Goal: Information Seeking & Learning: Check status

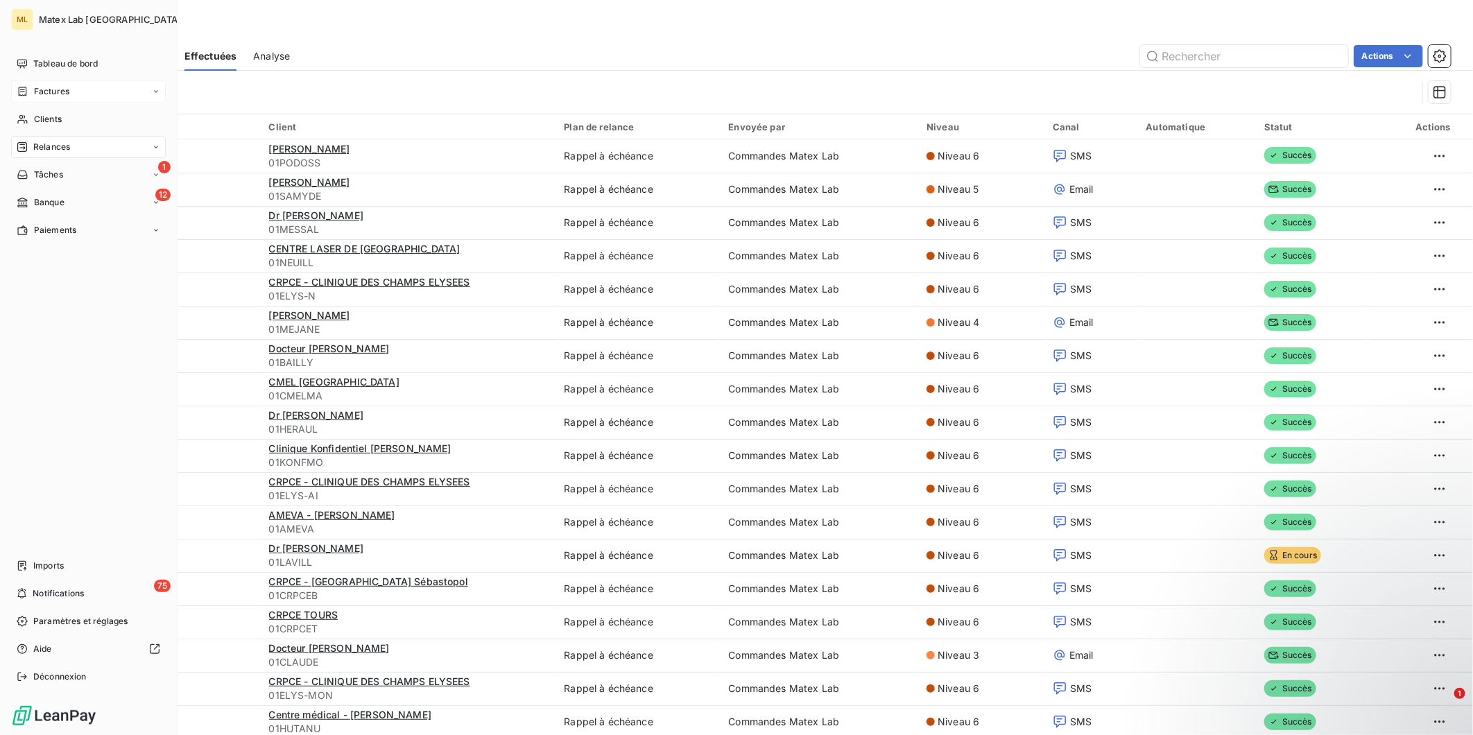
scroll to position [770, 0]
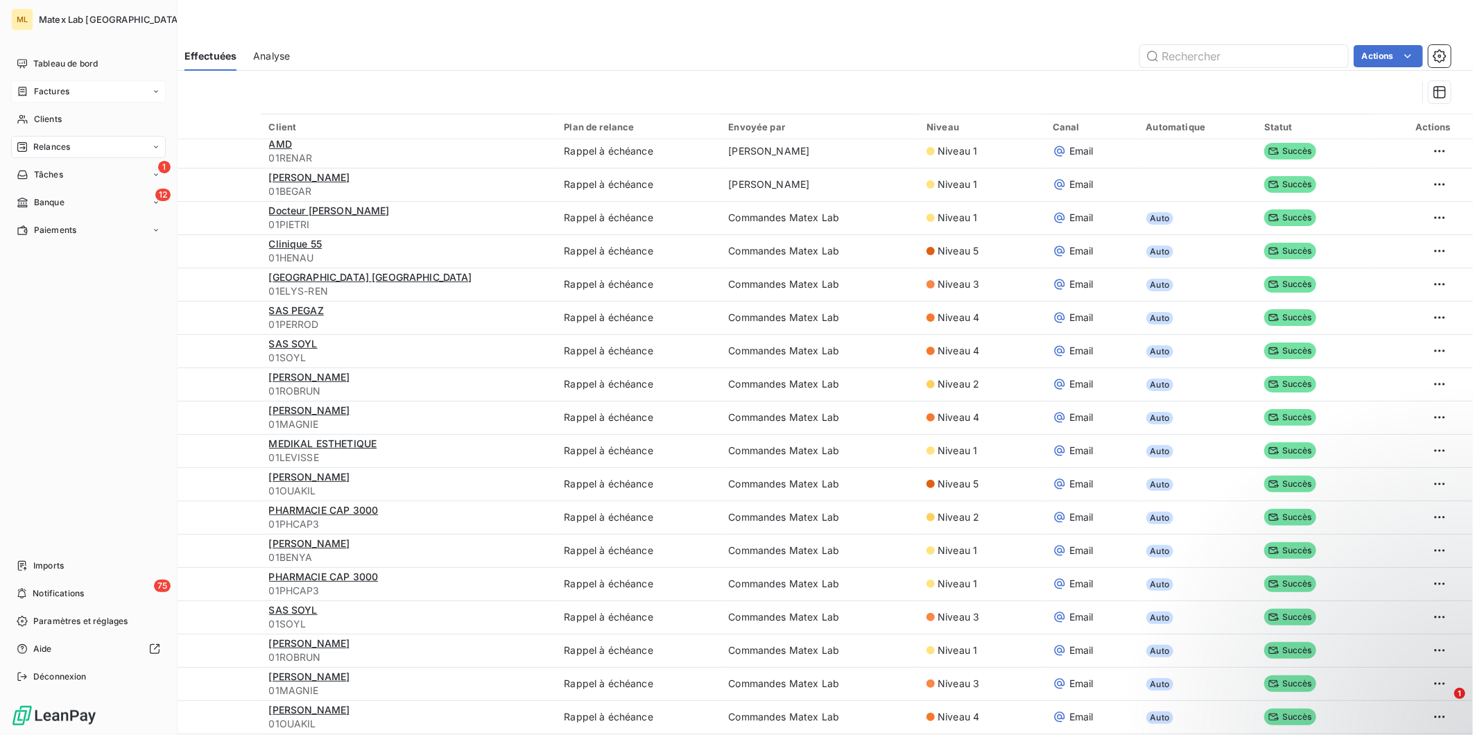
click at [45, 88] on span "Factures" at bounding box center [51, 91] width 35 height 12
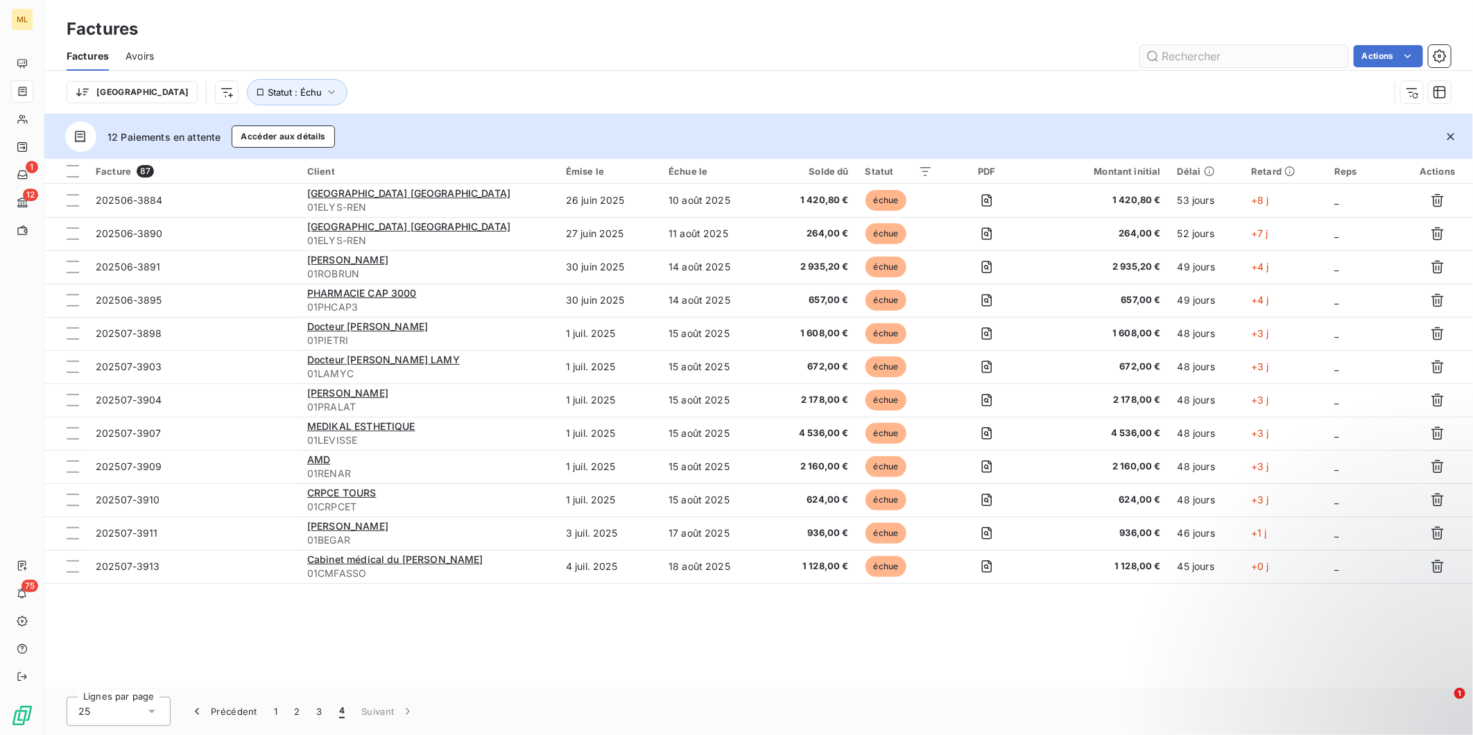
click at [1248, 56] on input "text" at bounding box center [1244, 56] width 208 height 22
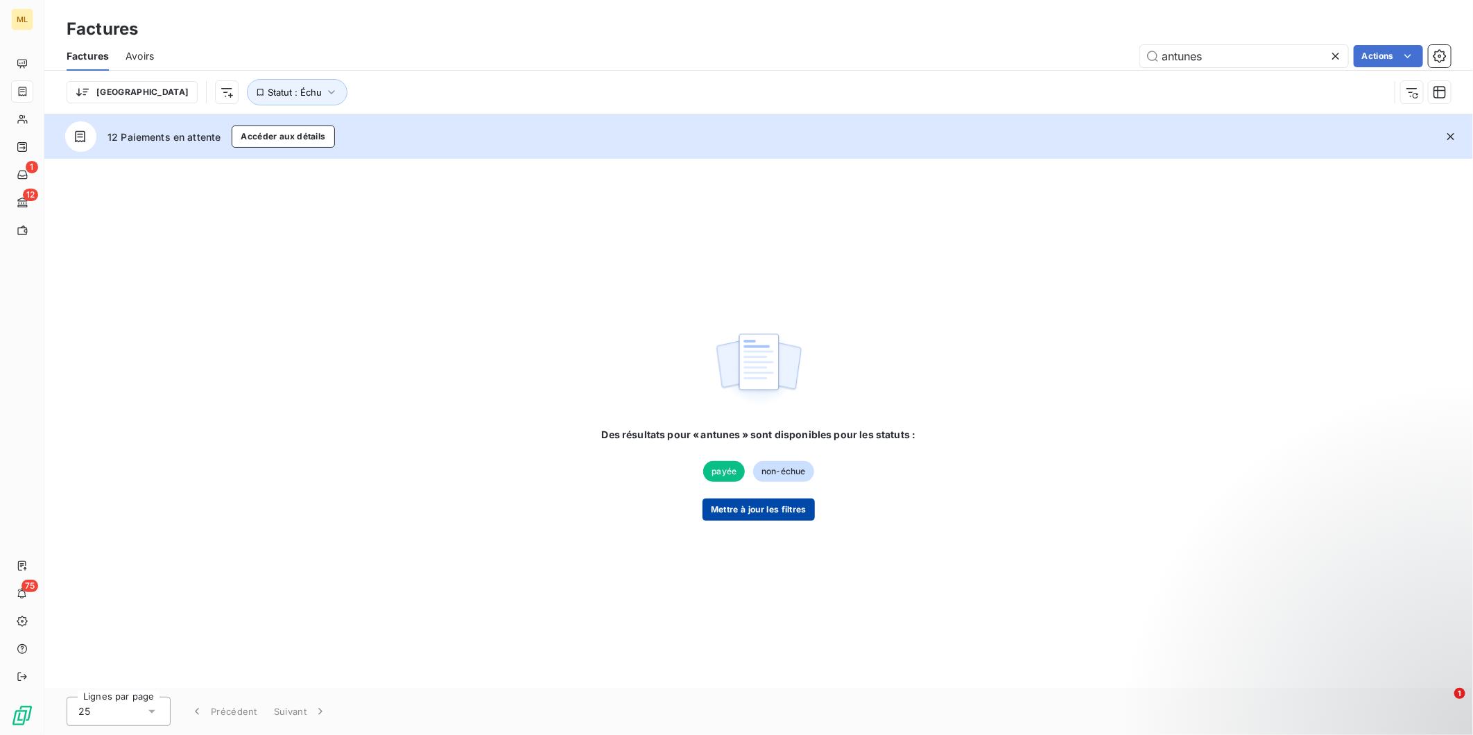
click at [766, 507] on button "Mettre à jour les filtres" at bounding box center [759, 510] width 112 height 22
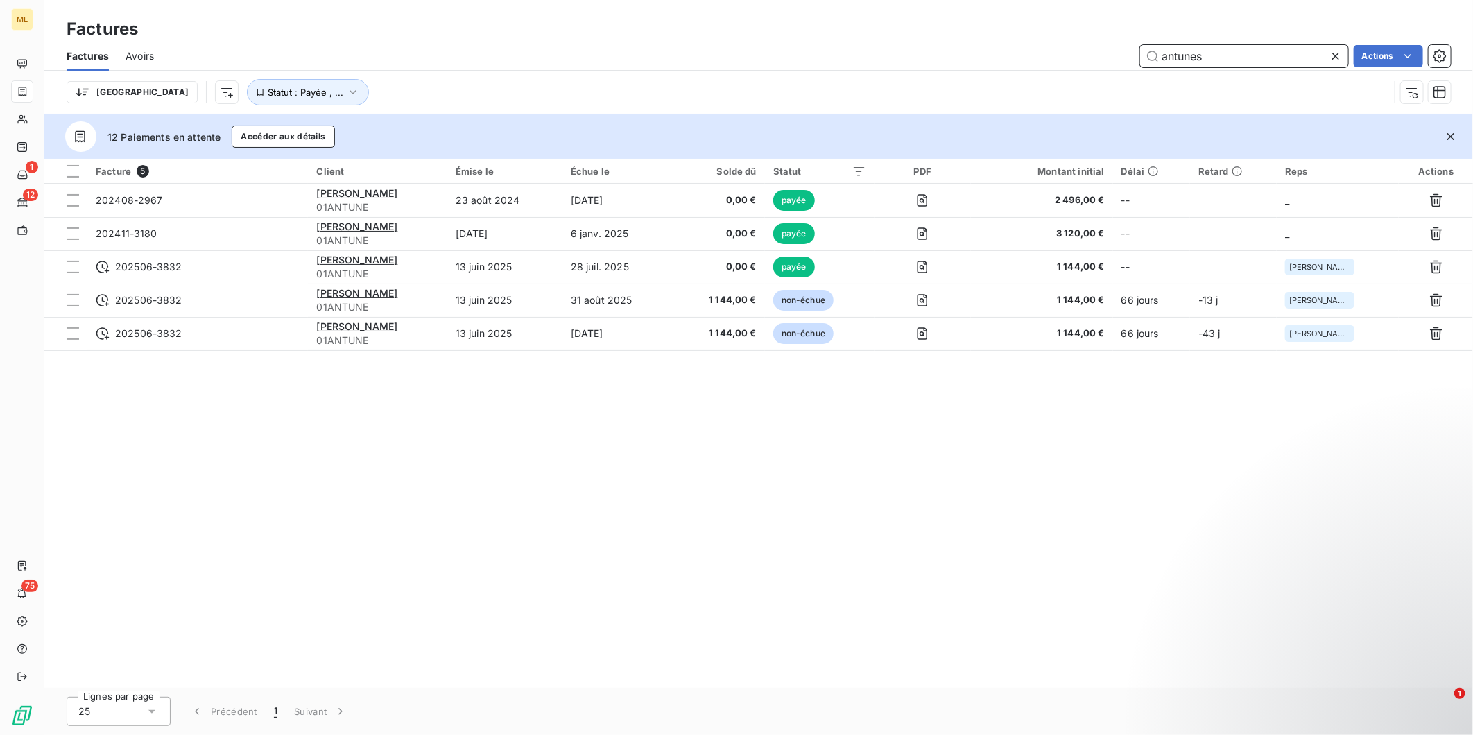
drag, startPoint x: 1241, startPoint y: 53, endPoint x: 1115, endPoint y: 53, distance: 126.2
click at [1115, 53] on div "antunes Actions" at bounding box center [811, 56] width 1280 height 22
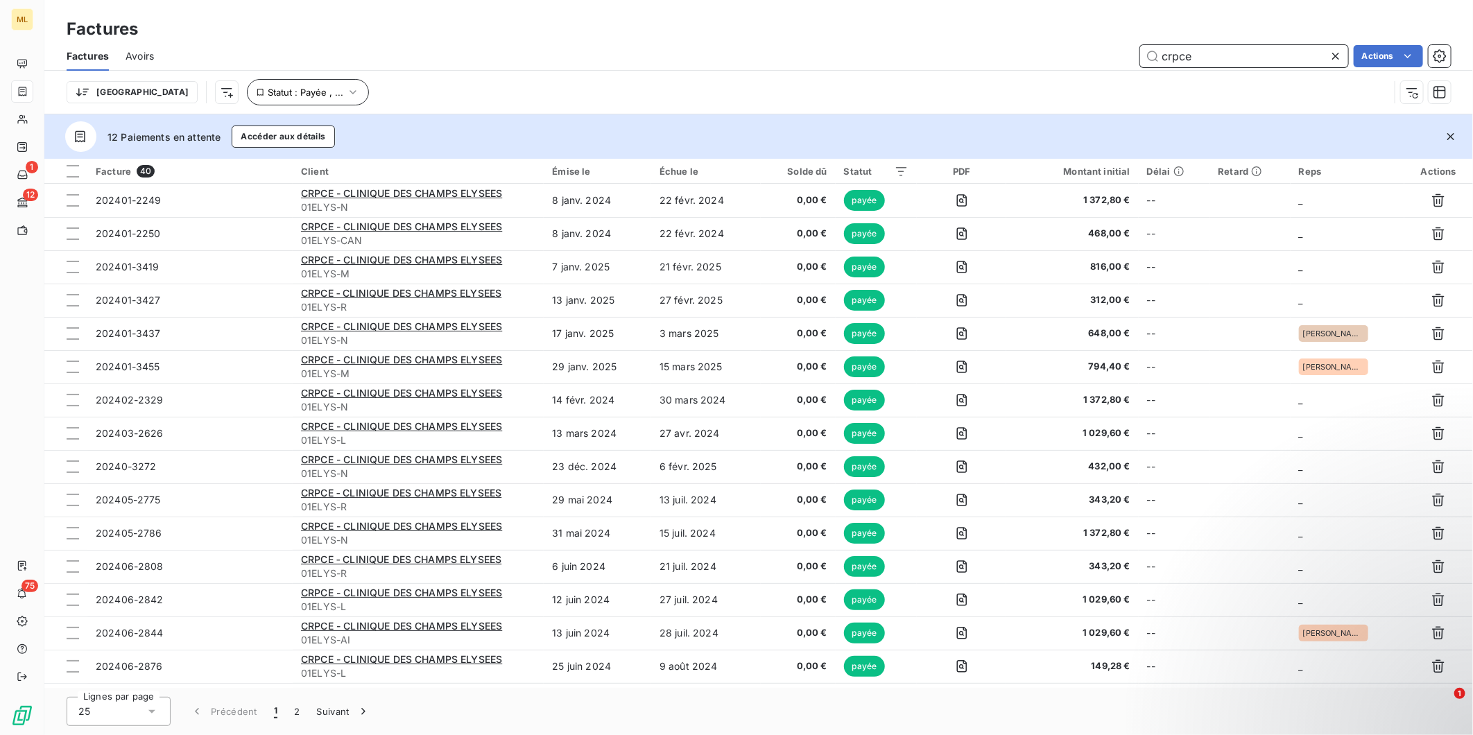
type input "crpce"
click at [268, 91] on span "Statut : Payée , ..." at bounding box center [306, 92] width 76 height 11
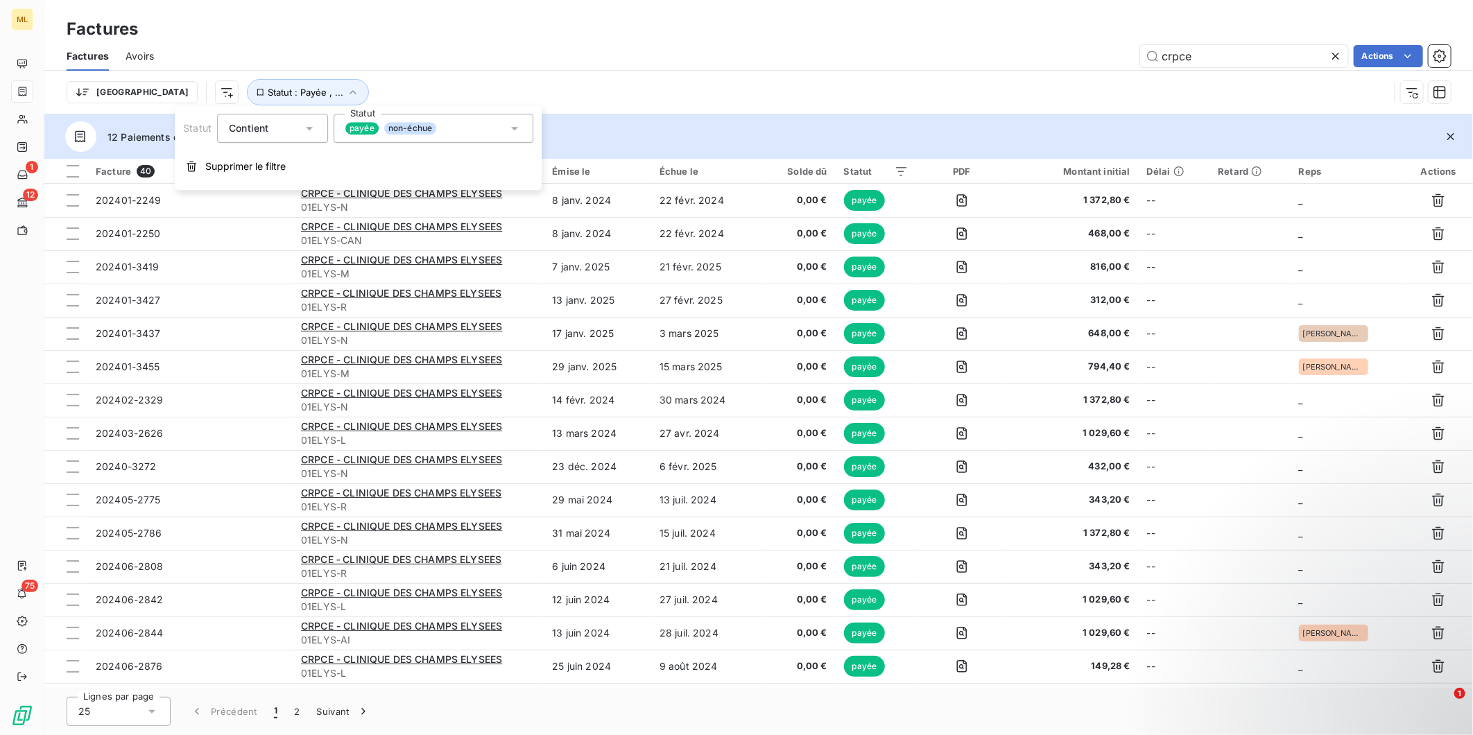
click at [481, 129] on div "payée non-échue" at bounding box center [434, 128] width 200 height 29
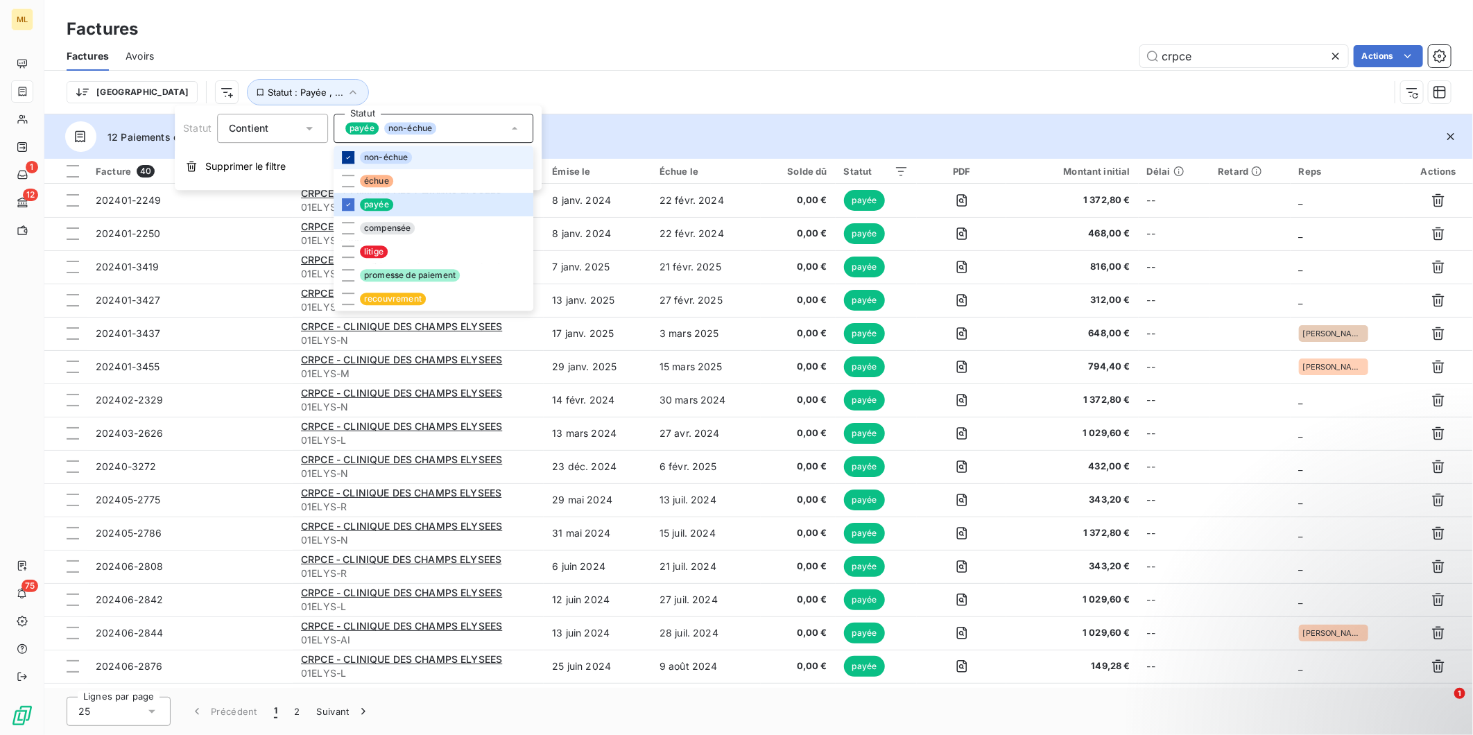
click at [347, 155] on icon at bounding box center [348, 157] width 8 height 8
click at [684, 83] on div "Trier Statut : Payée , ..." at bounding box center [728, 92] width 1323 height 26
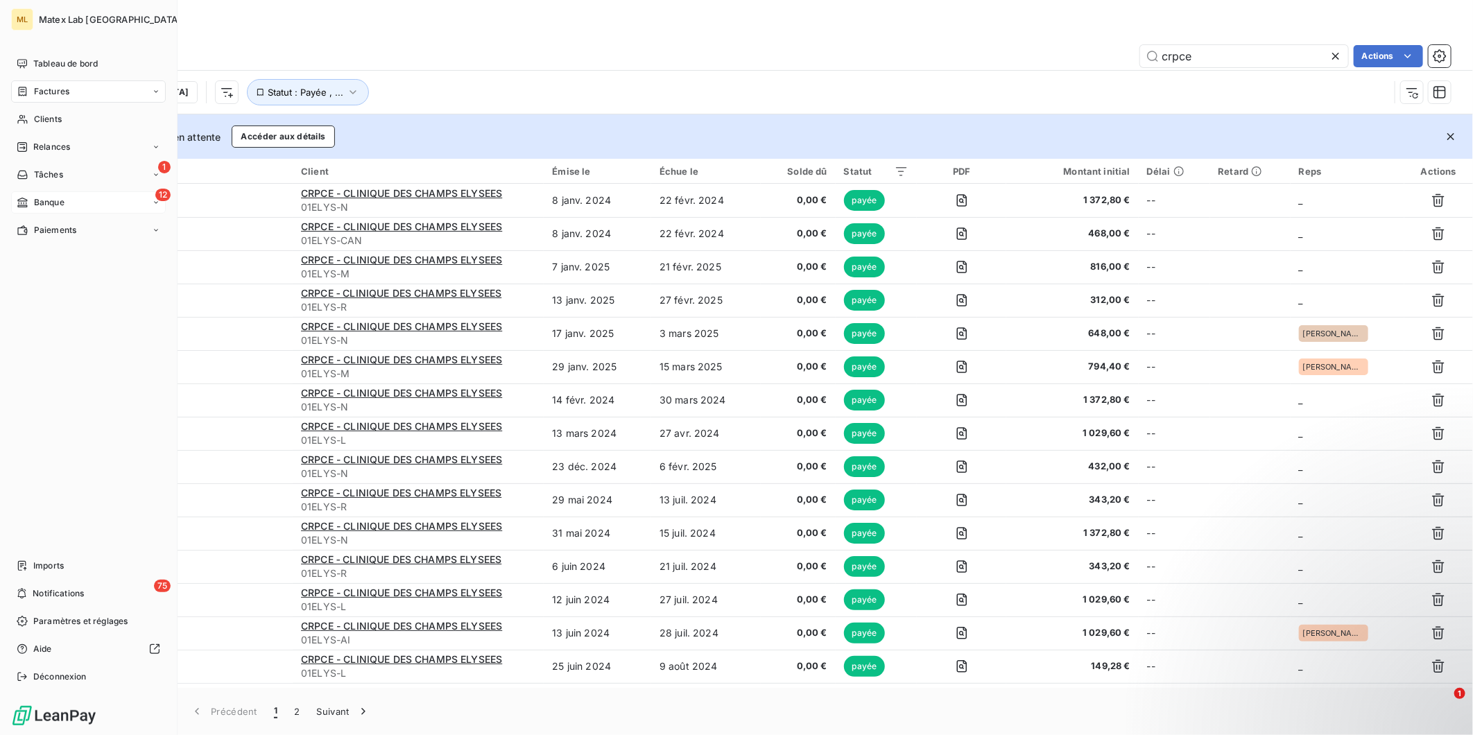
click at [70, 203] on div "12 Banque" at bounding box center [88, 202] width 155 height 22
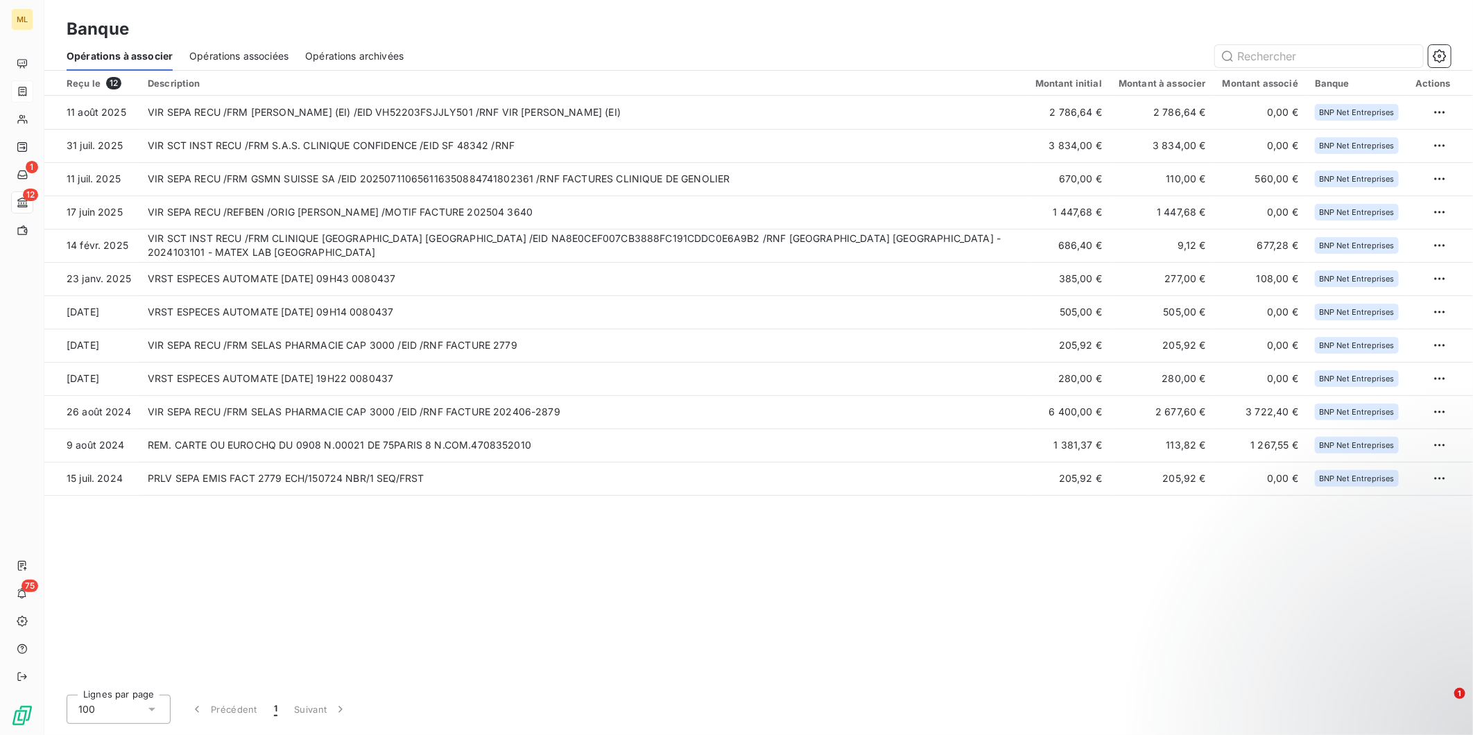
click at [252, 49] on span "Opérations associées" at bounding box center [238, 56] width 99 height 14
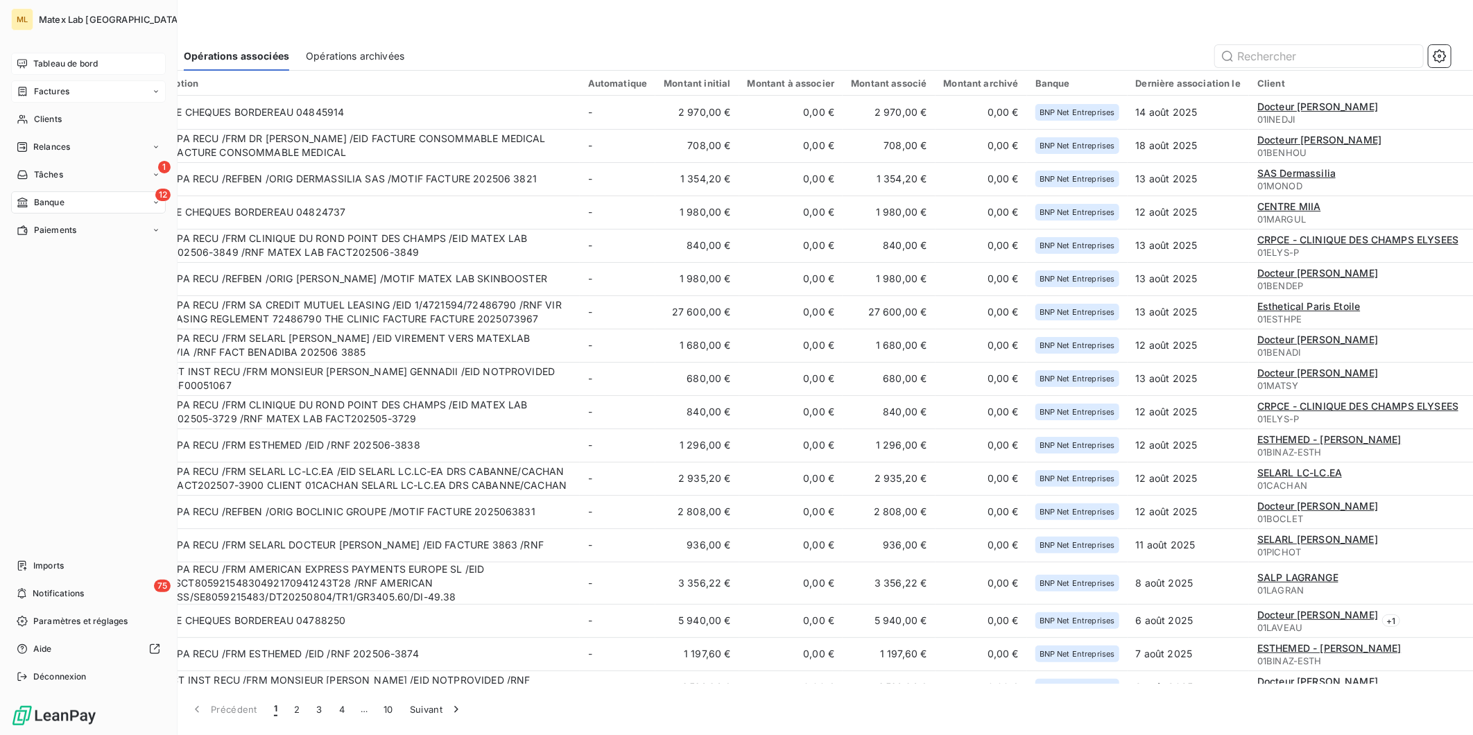
click at [33, 56] on div "Tableau de bord" at bounding box center [88, 64] width 155 height 22
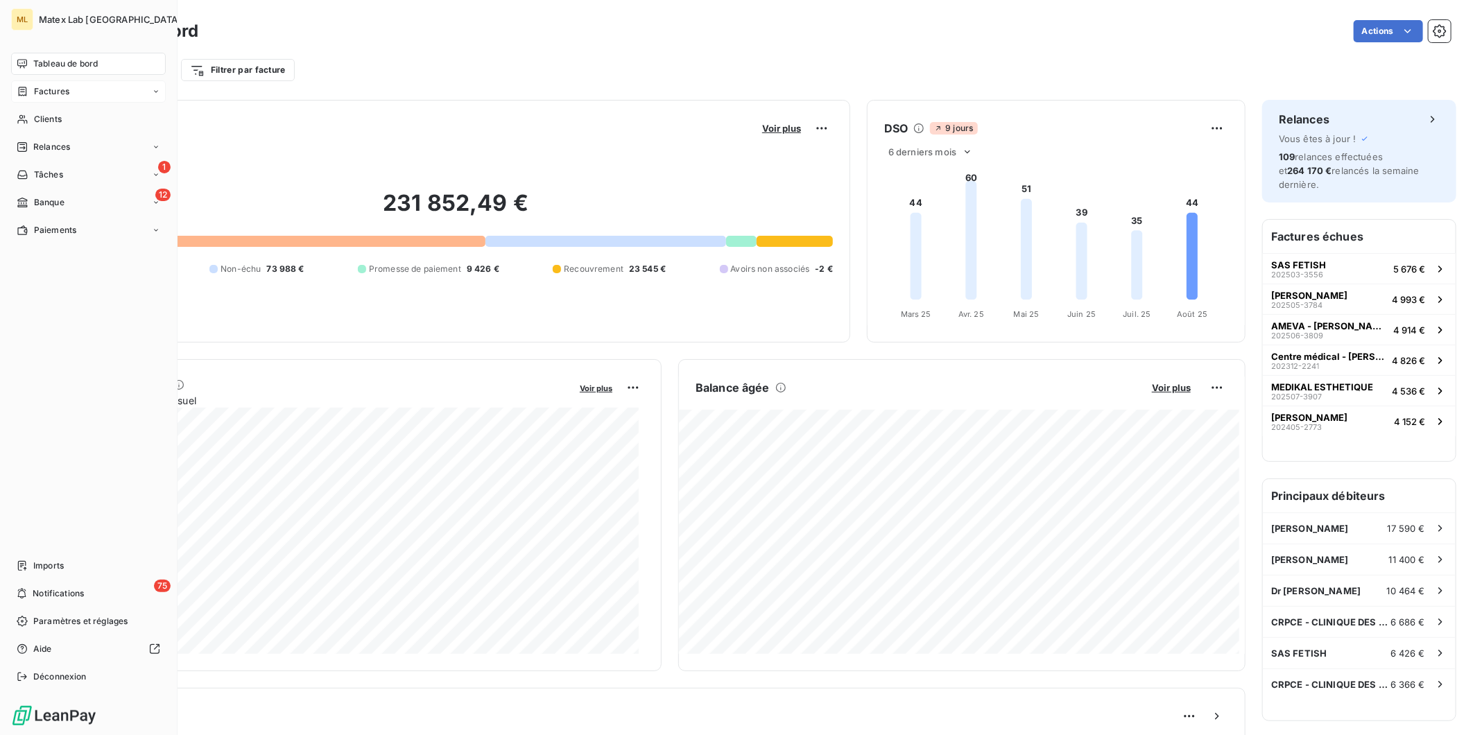
click at [61, 63] on span "Tableau de bord" at bounding box center [65, 64] width 64 height 12
click at [64, 230] on span "Paiements" at bounding box center [55, 230] width 42 height 12
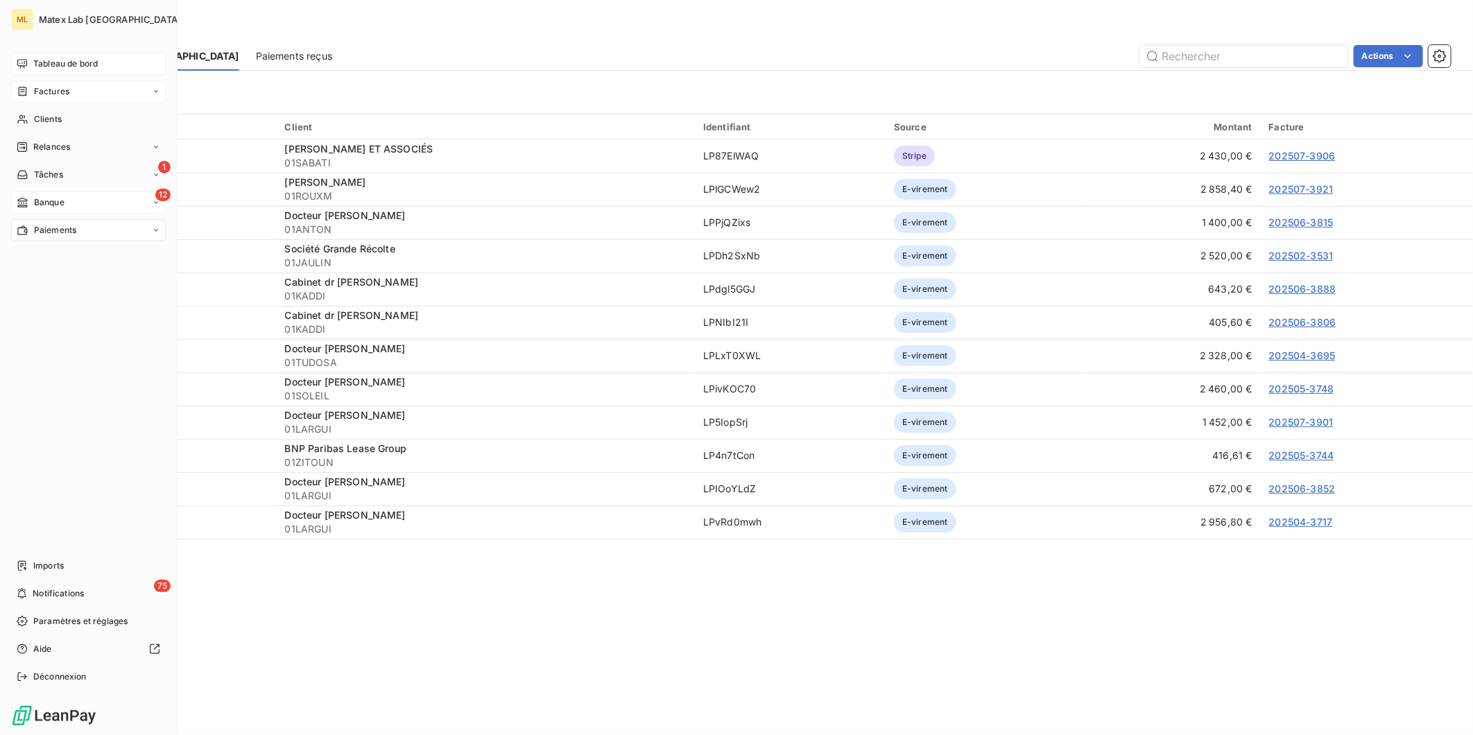
click at [60, 204] on span "Banque" at bounding box center [49, 202] width 31 height 12
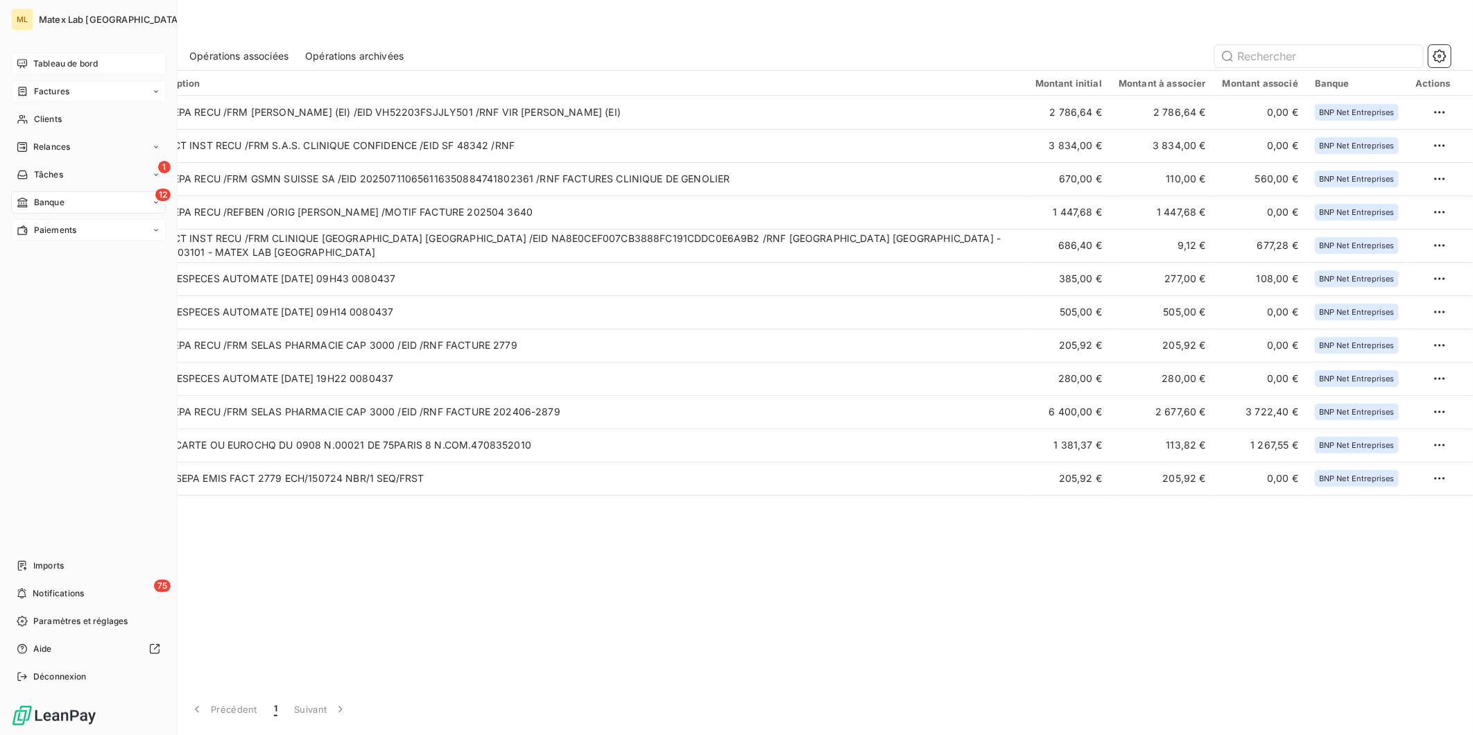
click at [33, 63] on span "Tableau de bord" at bounding box center [65, 64] width 64 height 12
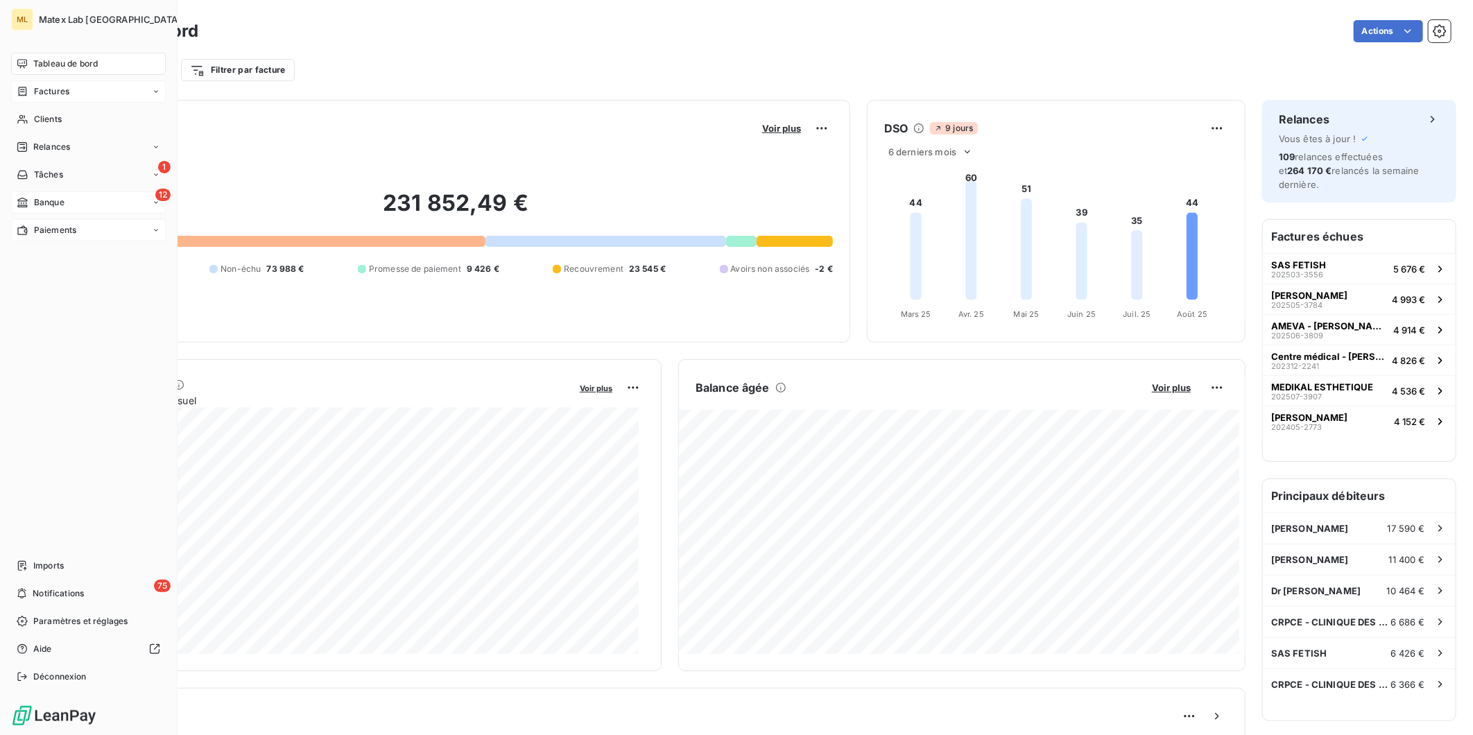
click at [37, 229] on span "Paiements" at bounding box center [55, 230] width 42 height 12
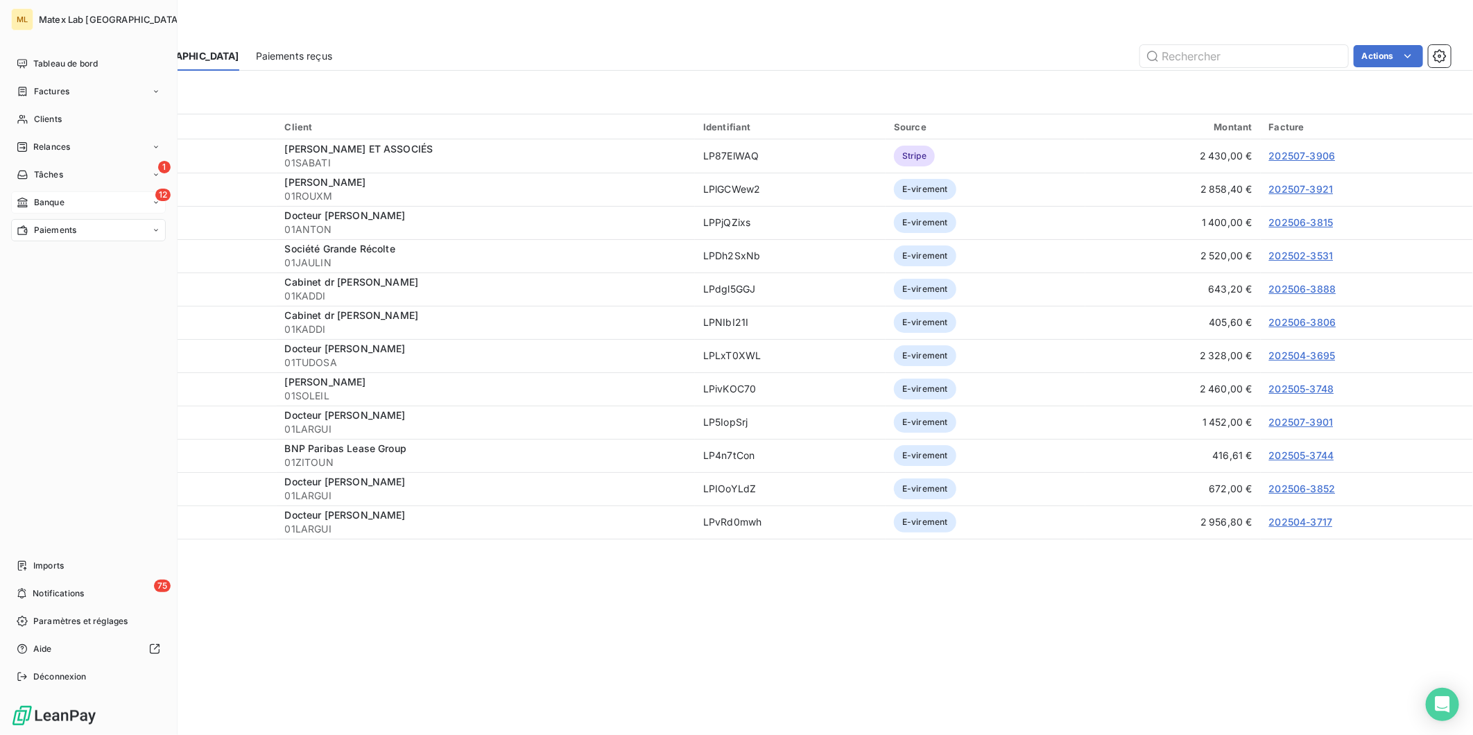
click at [54, 203] on span "Banque" at bounding box center [49, 202] width 31 height 12
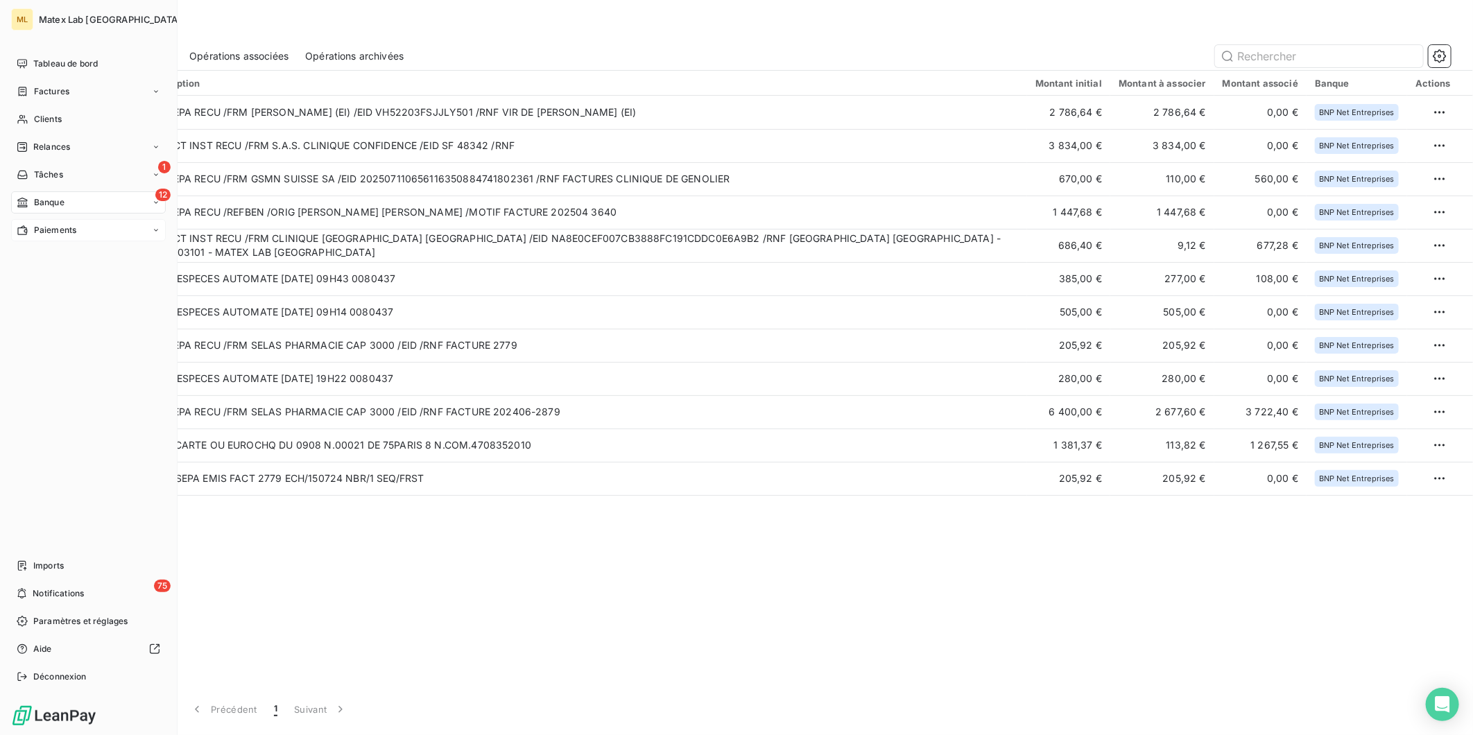
click at [78, 229] on div "Paiements" at bounding box center [88, 230] width 155 height 22
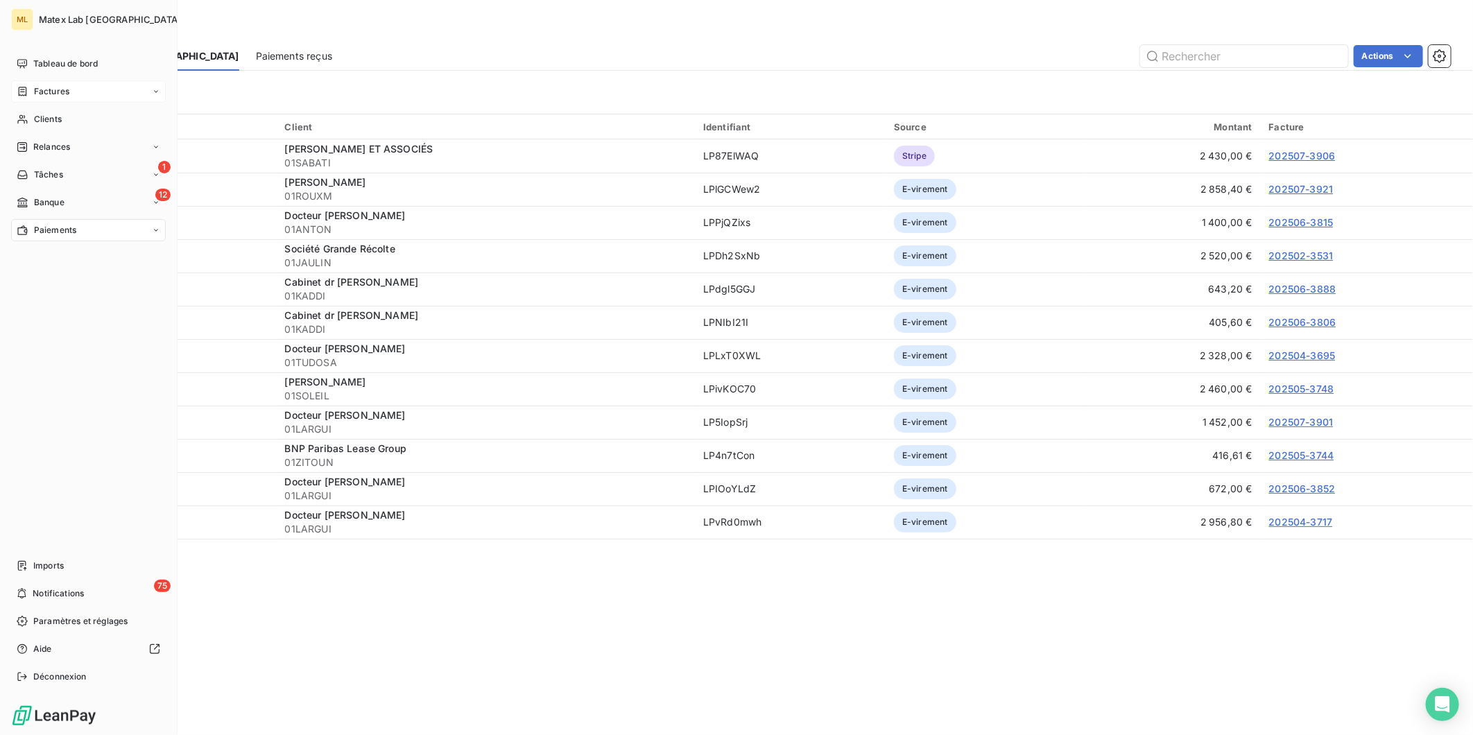
click at [53, 88] on span "Factures" at bounding box center [51, 91] width 35 height 12
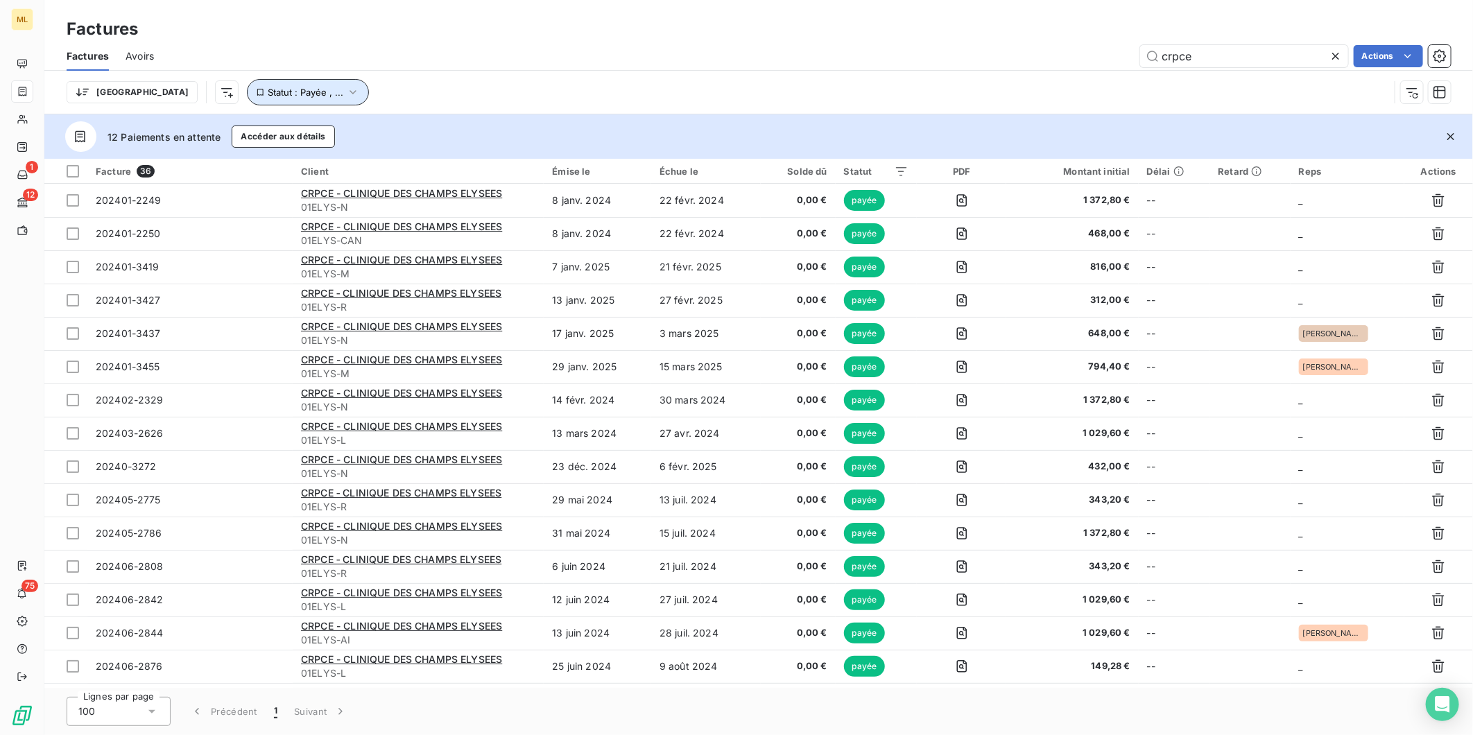
click at [269, 98] on button "Statut : Payée , ..." at bounding box center [308, 92] width 122 height 26
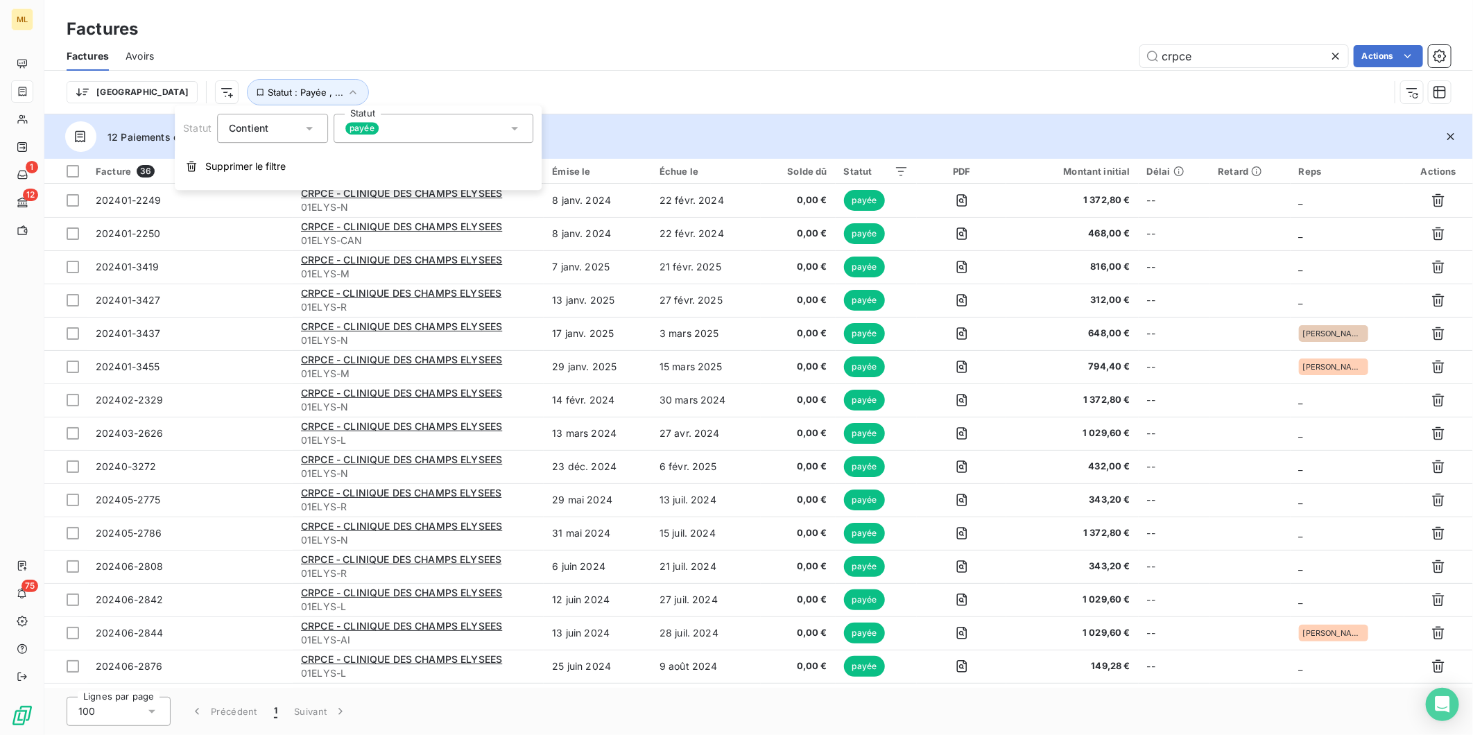
click at [405, 136] on div "payée" at bounding box center [434, 128] width 200 height 29
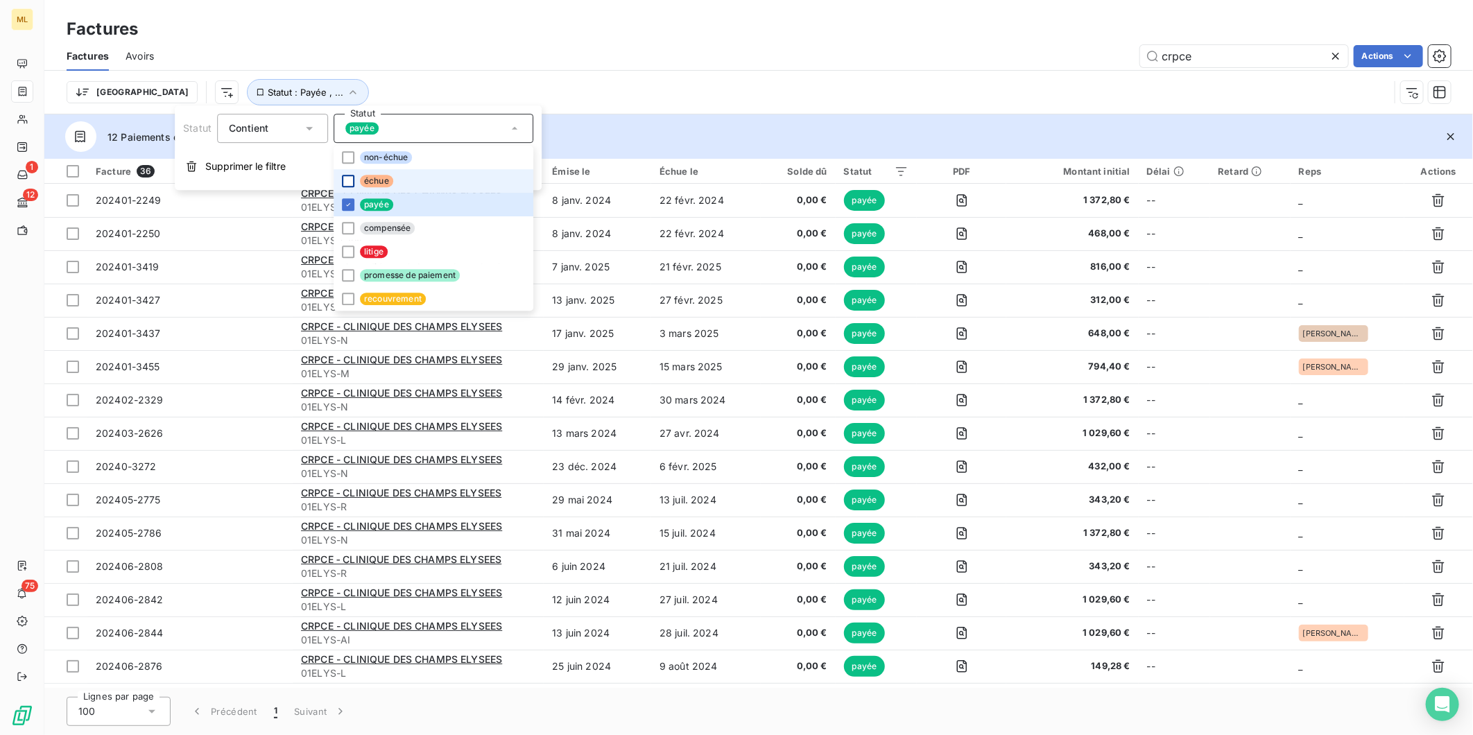
click at [343, 181] on div at bounding box center [348, 181] width 12 height 12
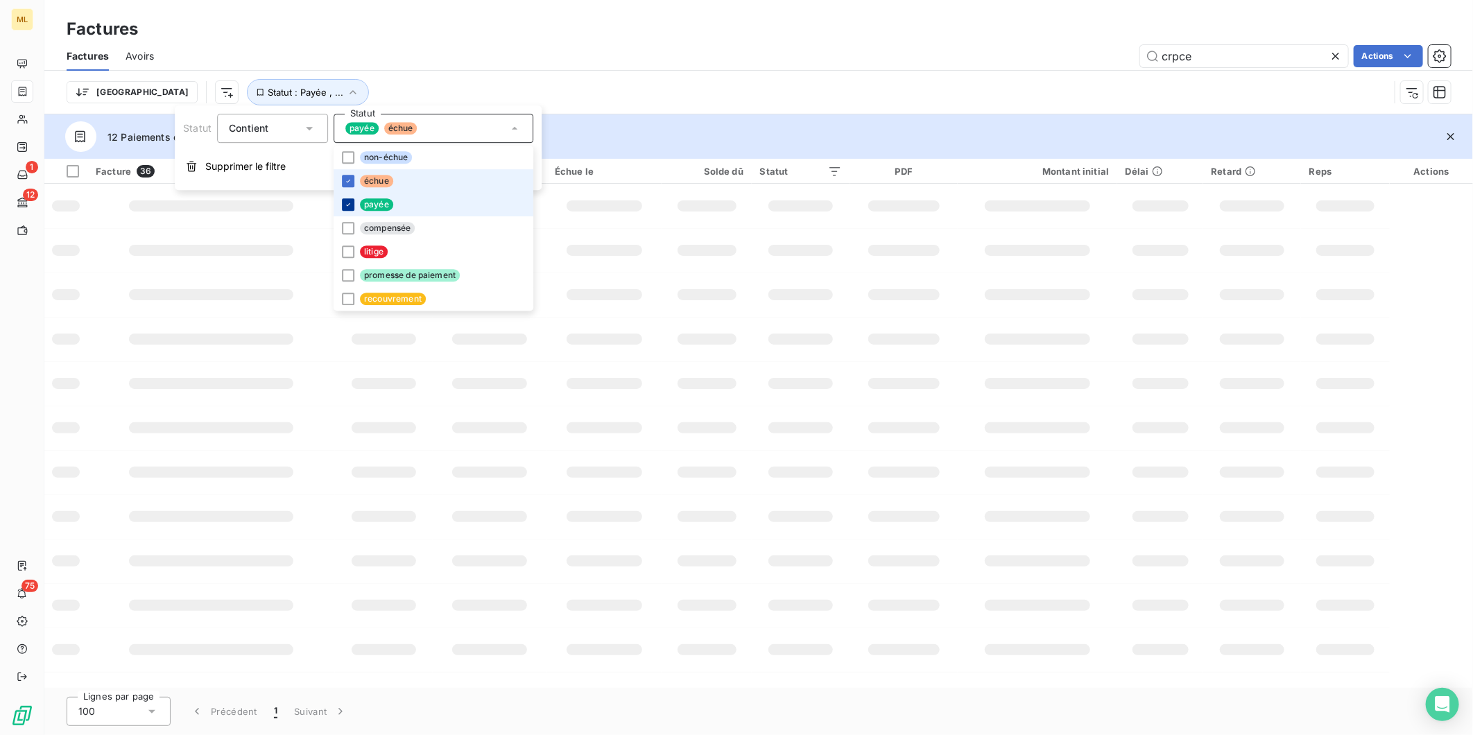
click at [354, 208] on div at bounding box center [348, 204] width 12 height 12
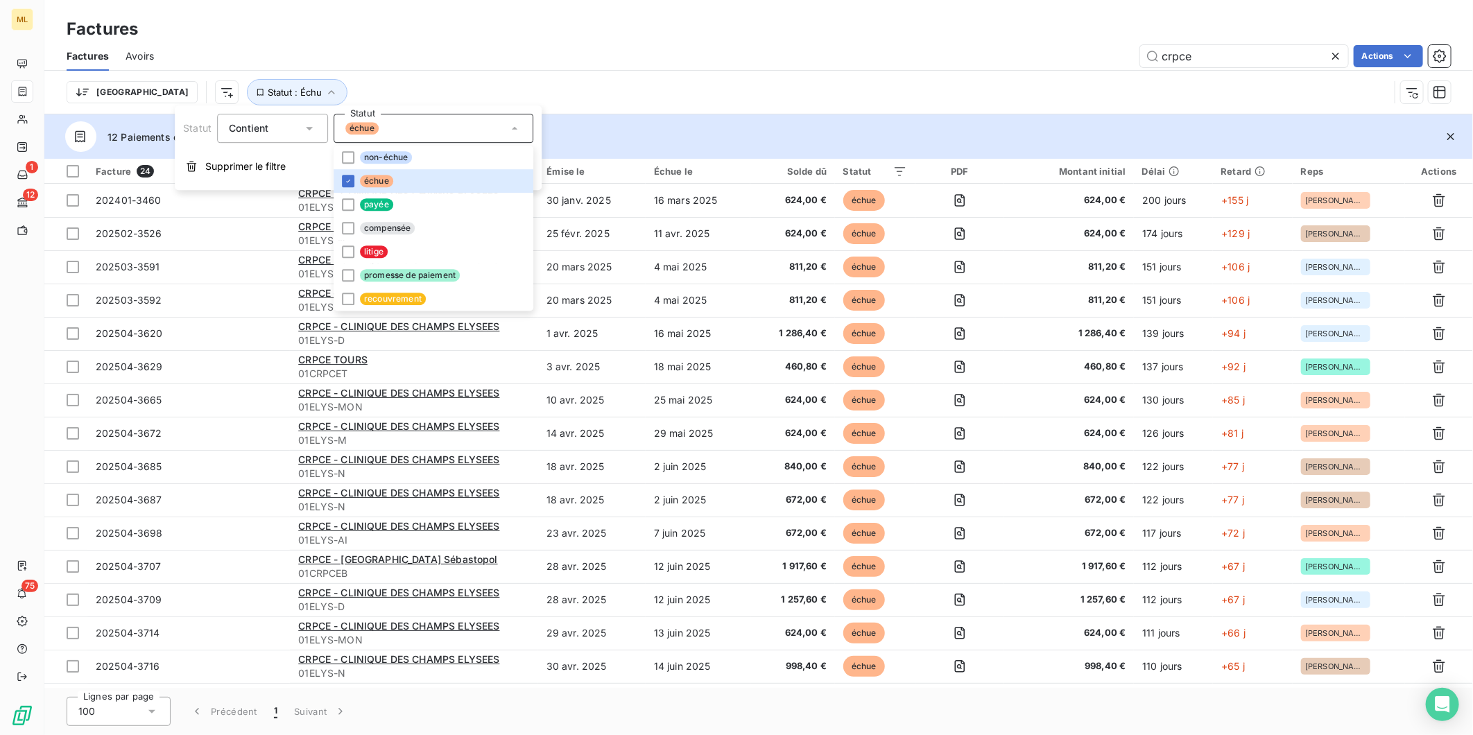
click at [731, 89] on div "Trier Statut : Échu" at bounding box center [728, 92] width 1323 height 26
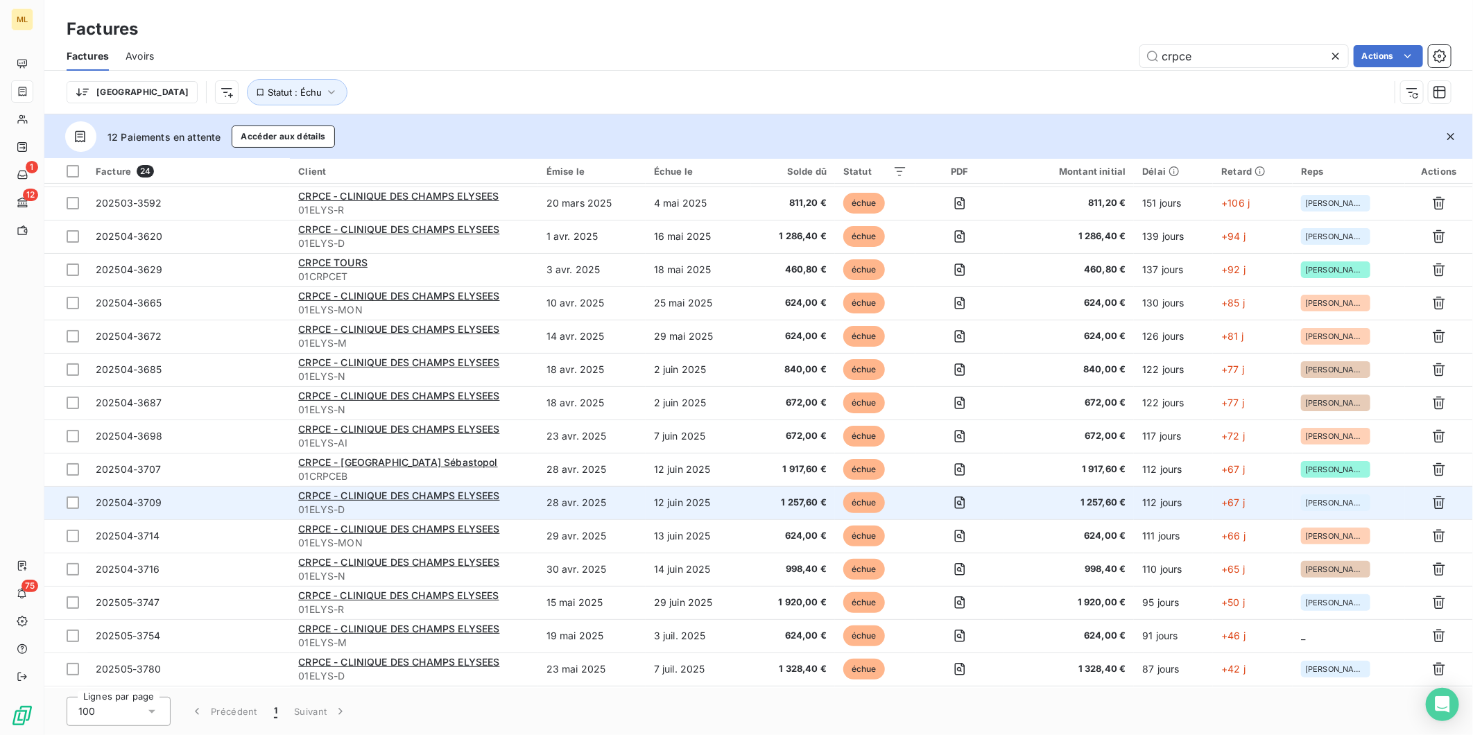
scroll to position [295, 0]
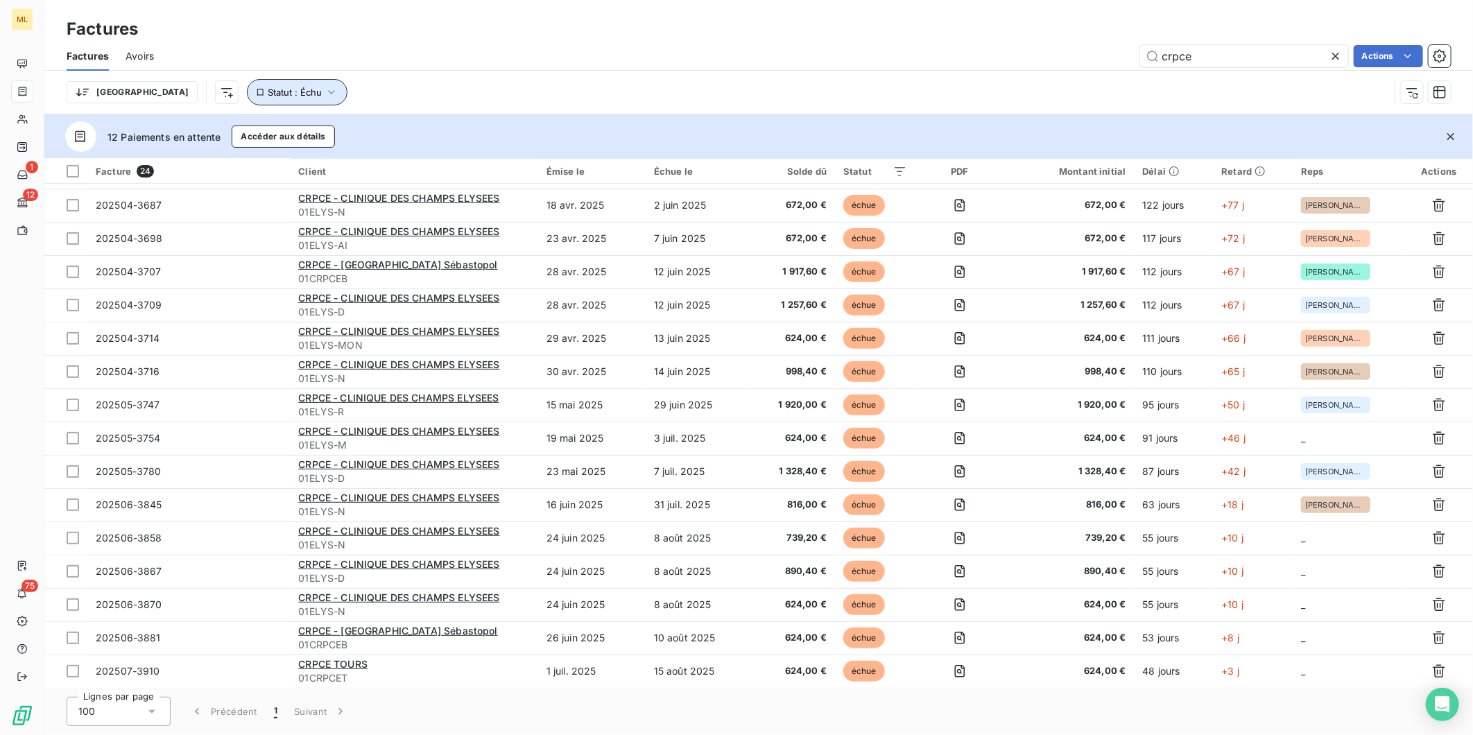
click at [325, 94] on icon "button" at bounding box center [332, 92] width 14 height 14
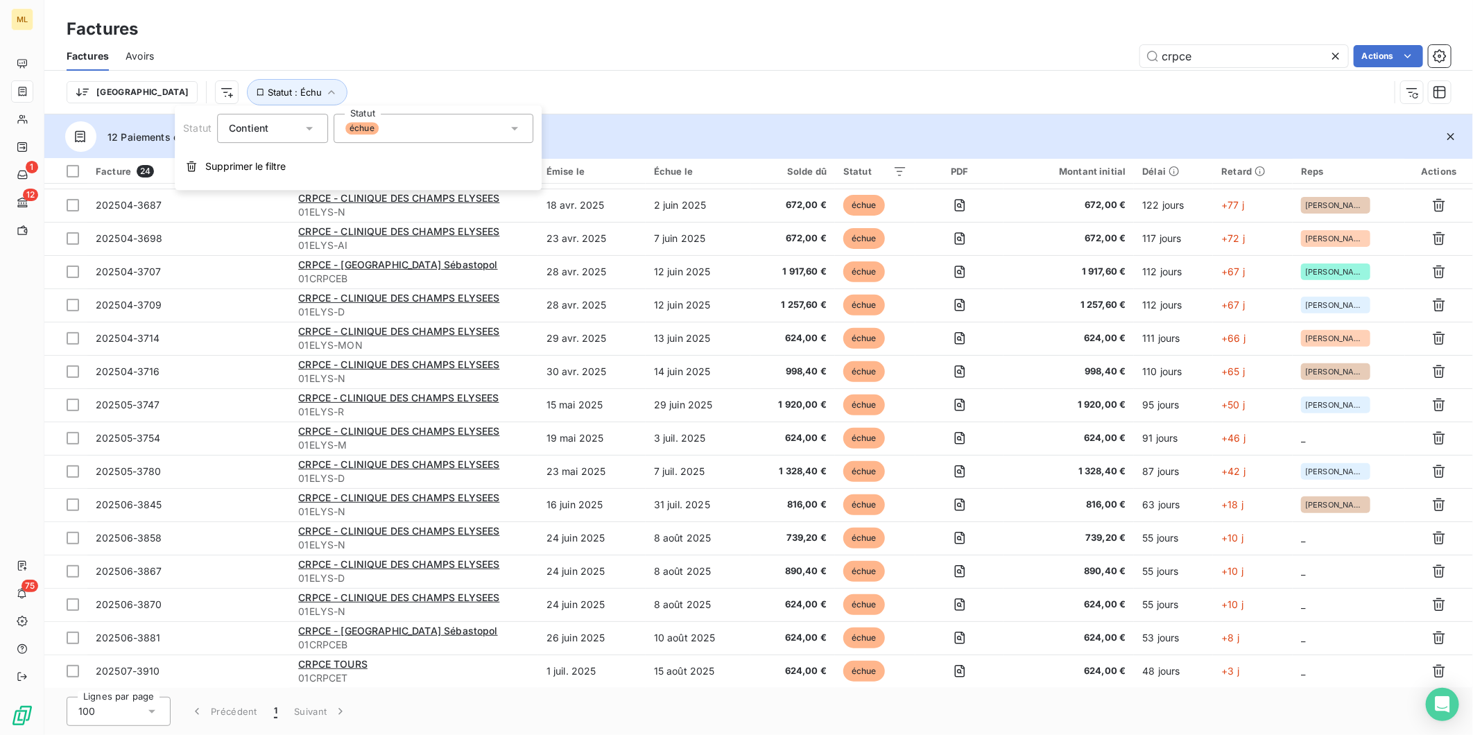
click at [426, 132] on div "échue" at bounding box center [434, 128] width 200 height 29
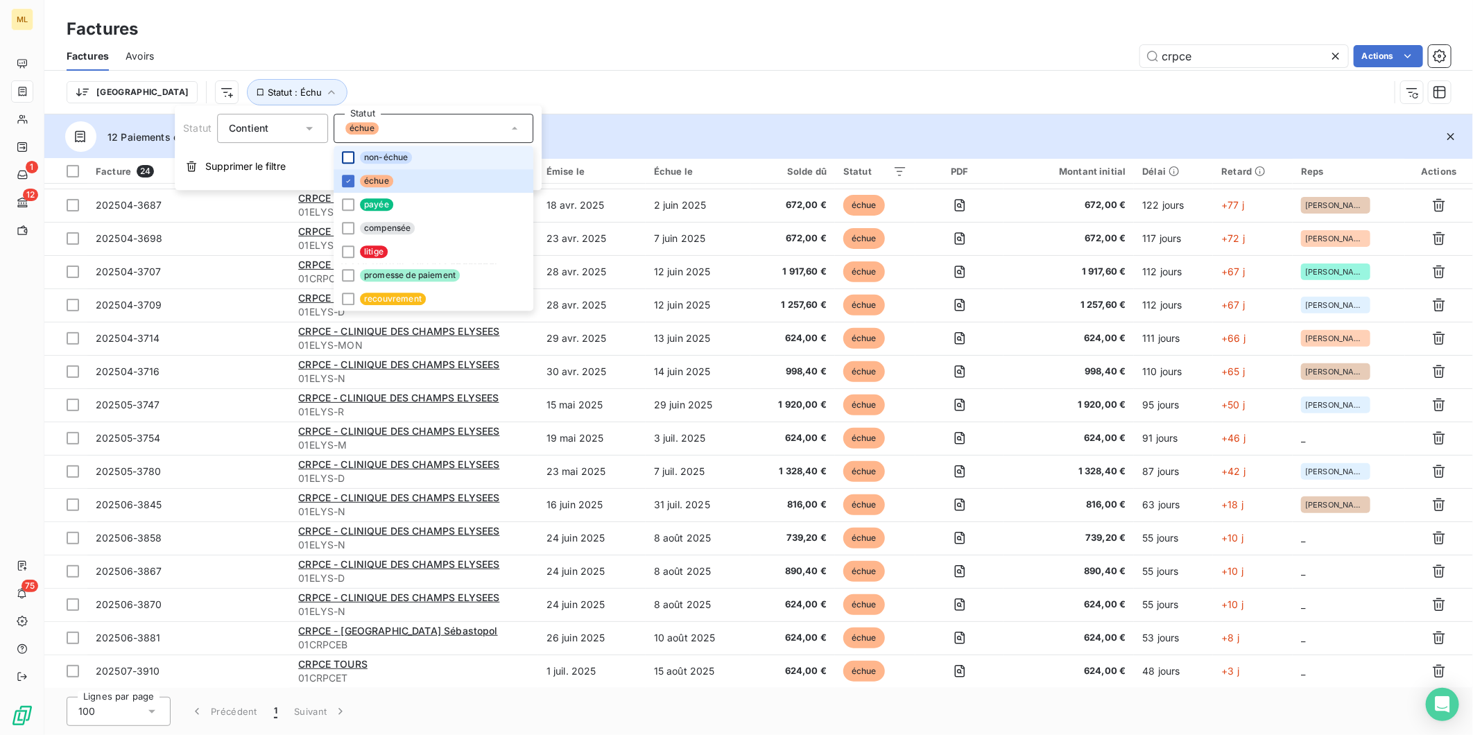
click at [349, 155] on div at bounding box center [348, 157] width 12 height 12
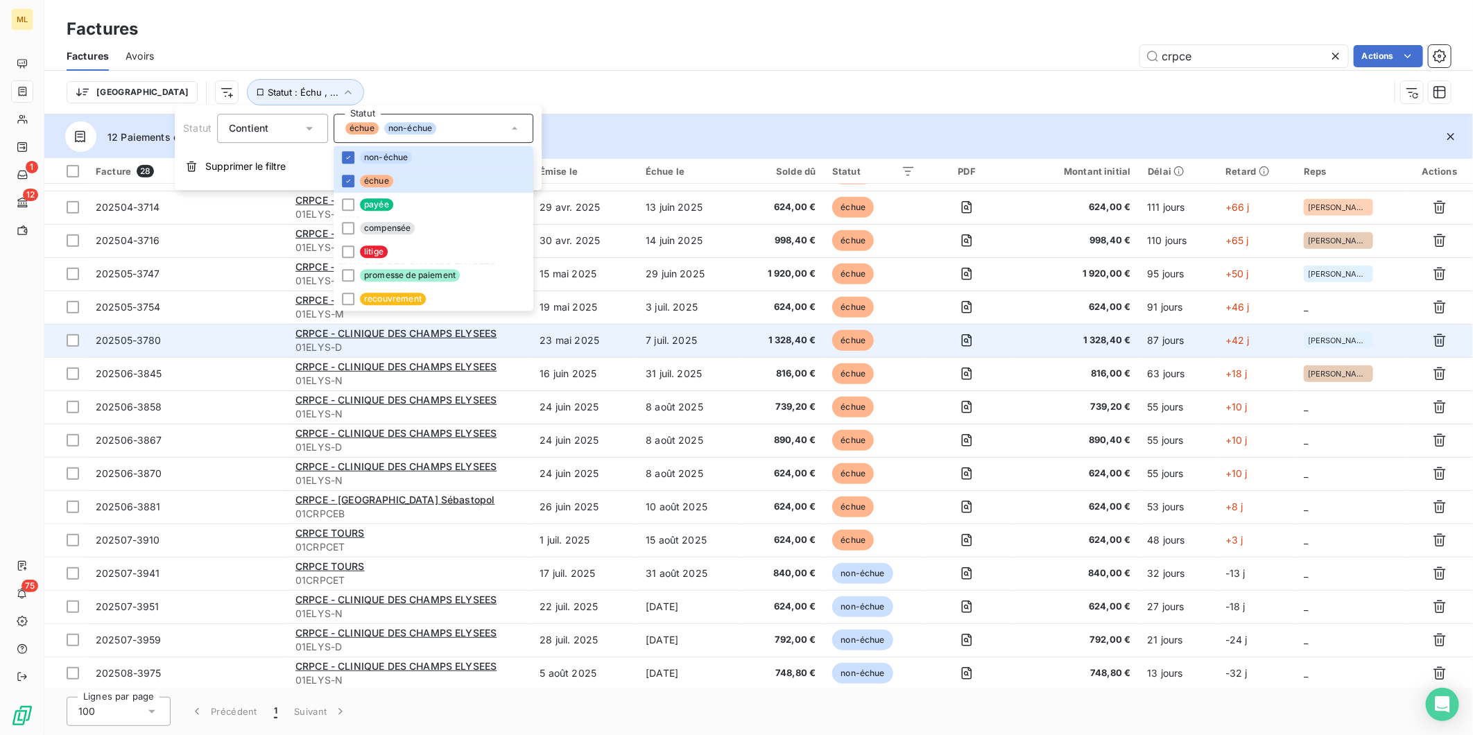
scroll to position [428, 0]
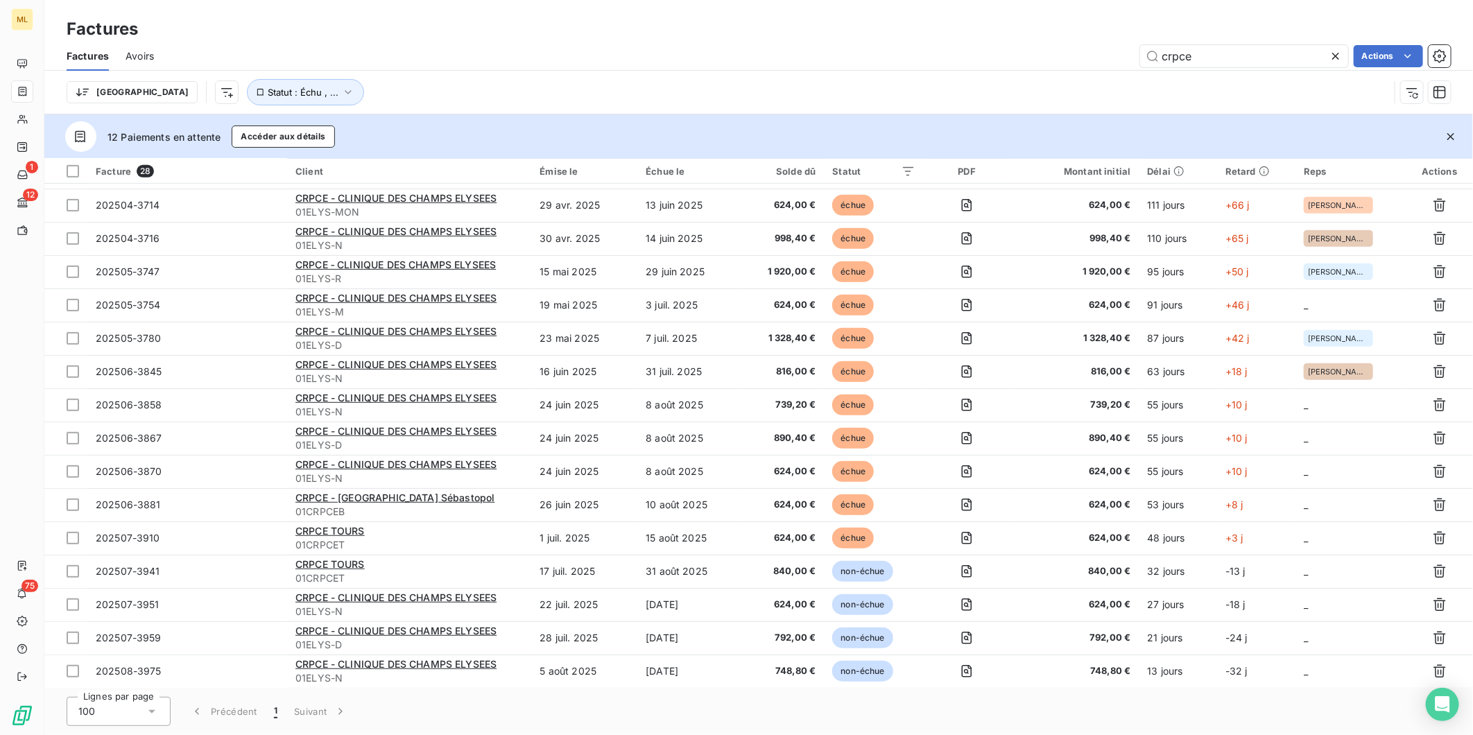
click at [979, 71] on div "Trier Statut : Échu , ..." at bounding box center [759, 92] width 1384 height 43
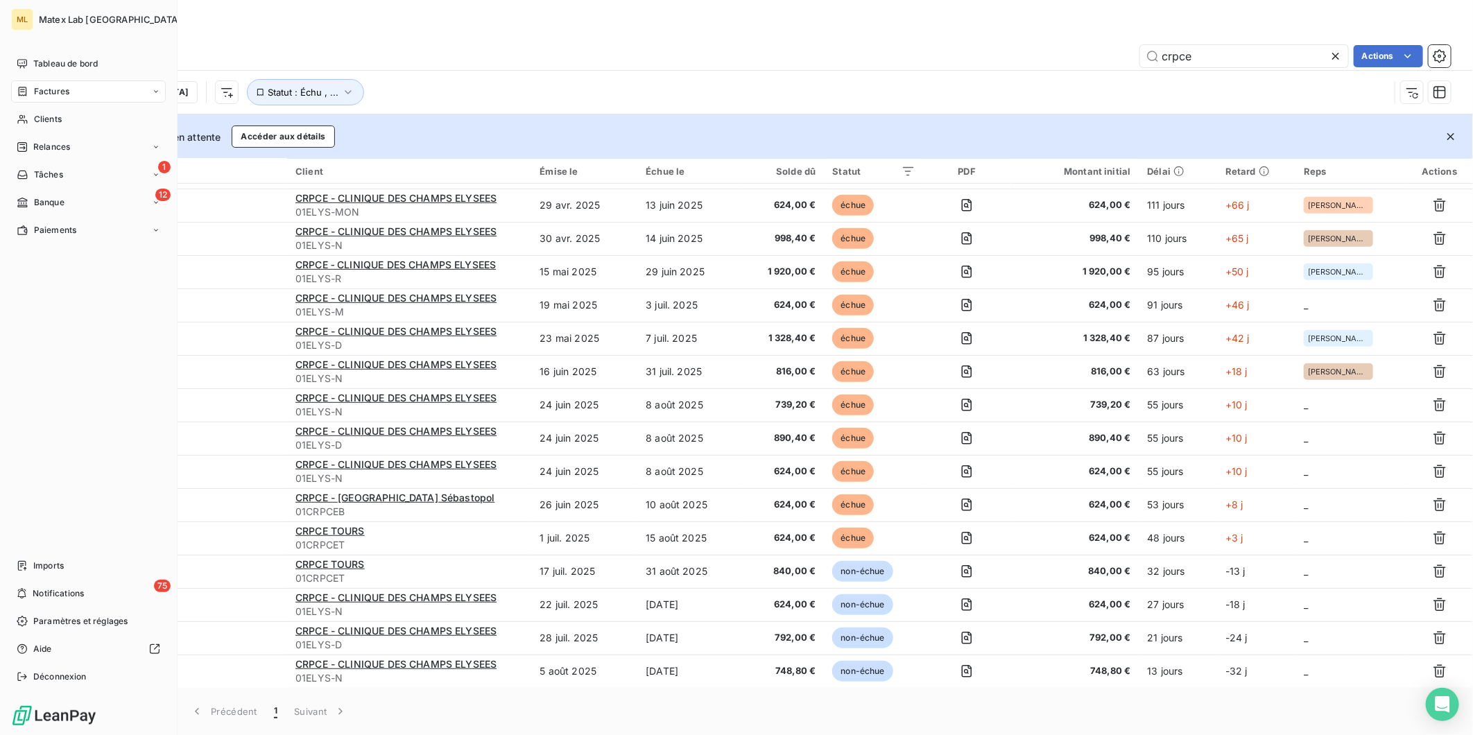
click at [51, 85] on span "Factures" at bounding box center [51, 91] width 35 height 12
click at [47, 64] on span "Tableau de bord" at bounding box center [65, 64] width 64 height 12
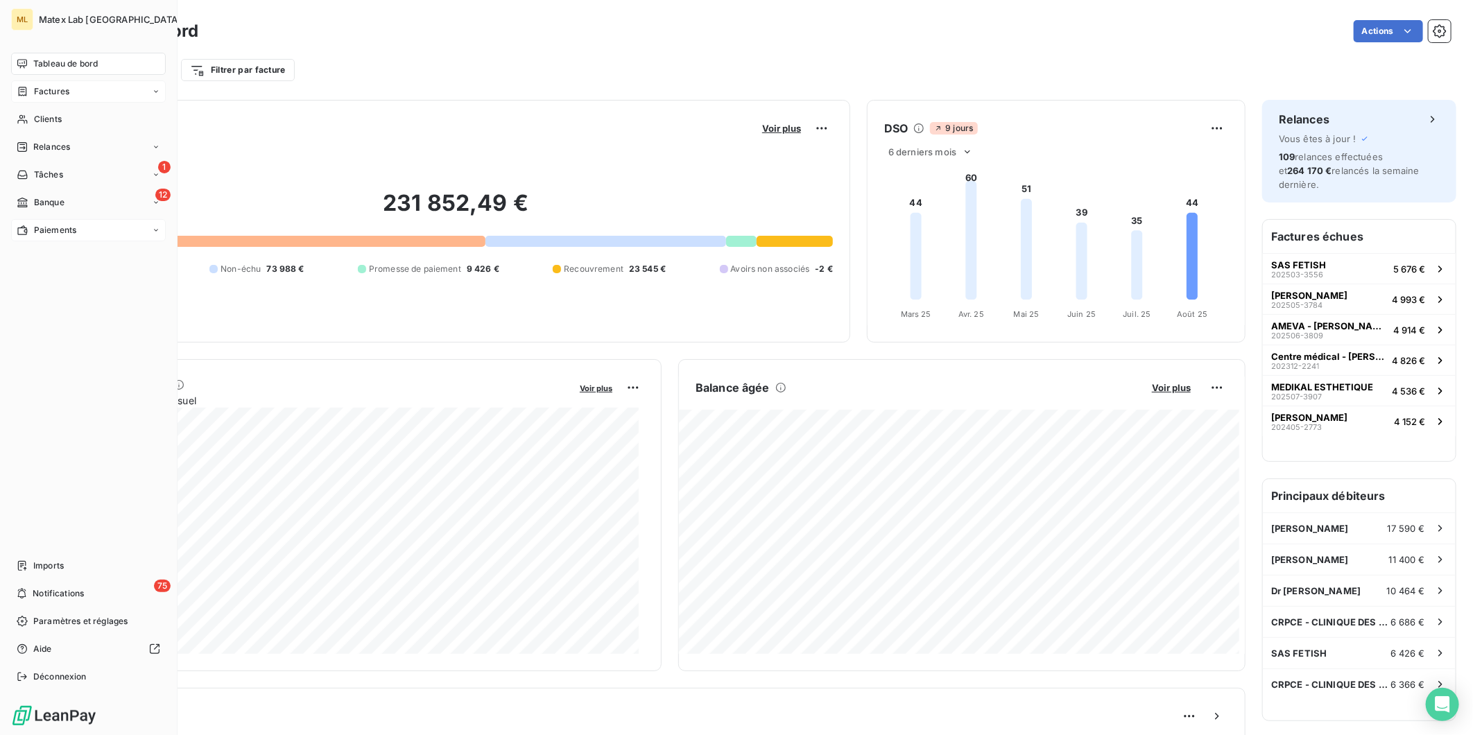
click at [55, 233] on span "Paiements" at bounding box center [55, 230] width 42 height 12
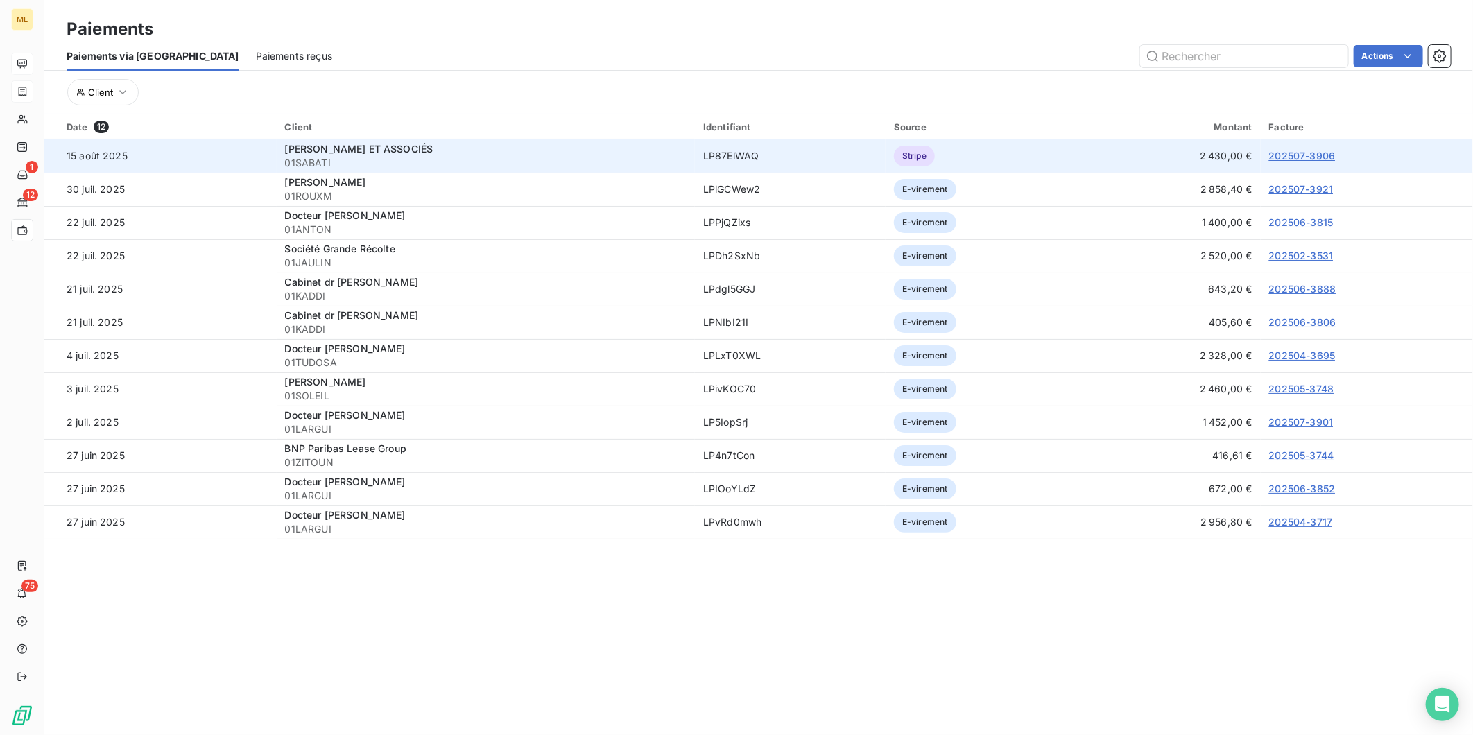
click at [904, 153] on span "Stripe" at bounding box center [914, 156] width 41 height 21
click at [923, 155] on span "Stripe" at bounding box center [914, 156] width 41 height 21
click at [1295, 153] on link "202507-3906" at bounding box center [1302, 156] width 67 height 12
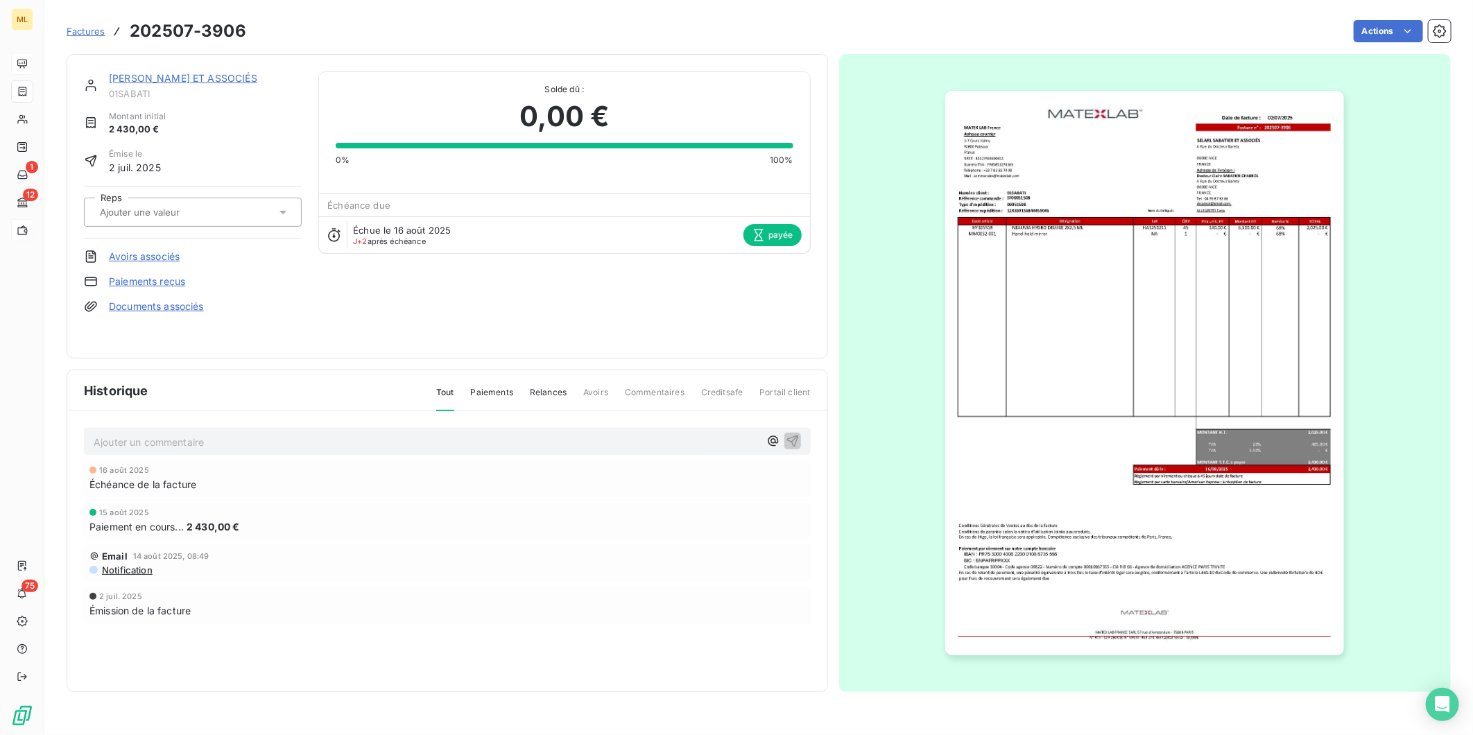
click at [189, 527] on span "2 430,00 €" at bounding box center [213, 526] width 53 height 15
